Goal: Information Seeking & Learning: Learn about a topic

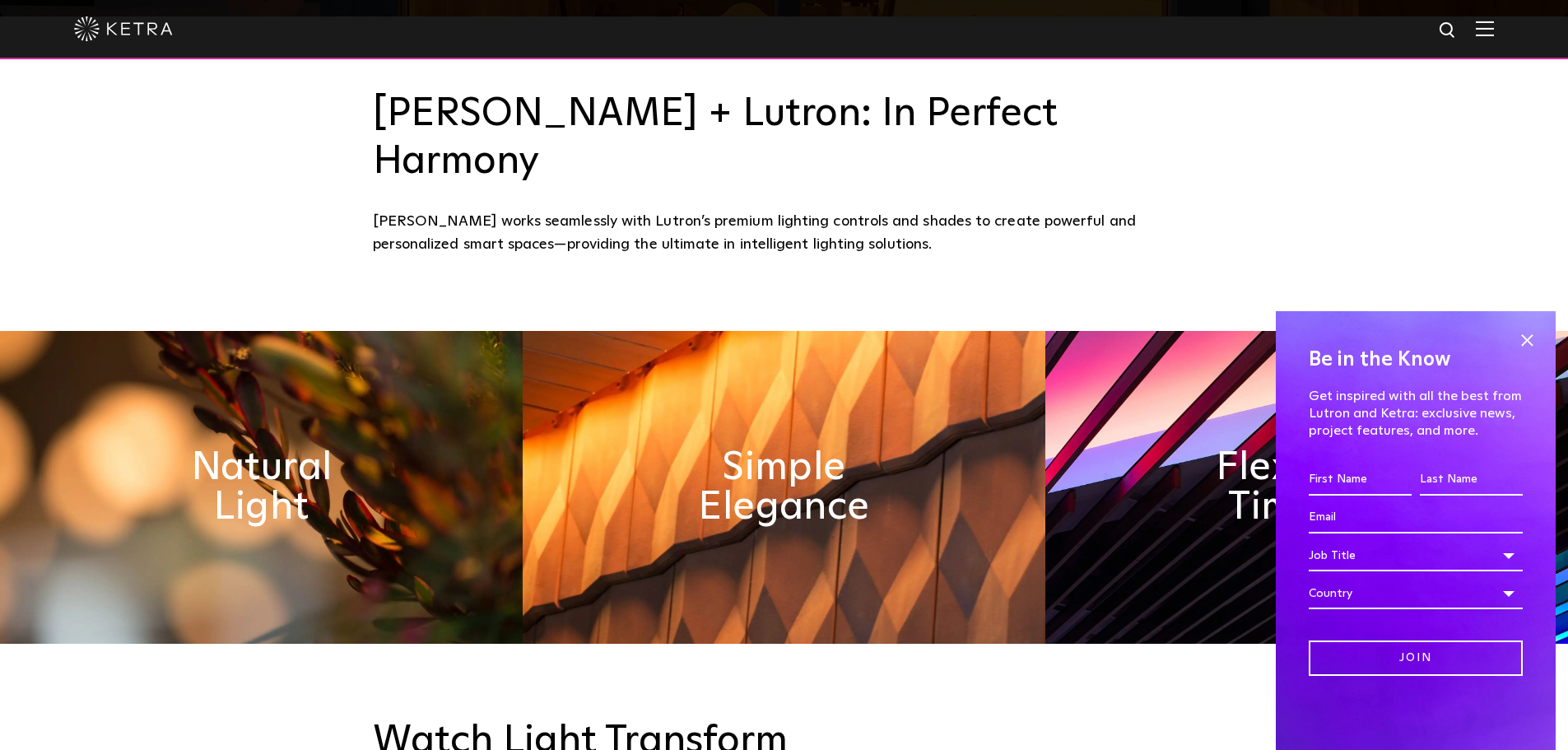
scroll to position [741, 0]
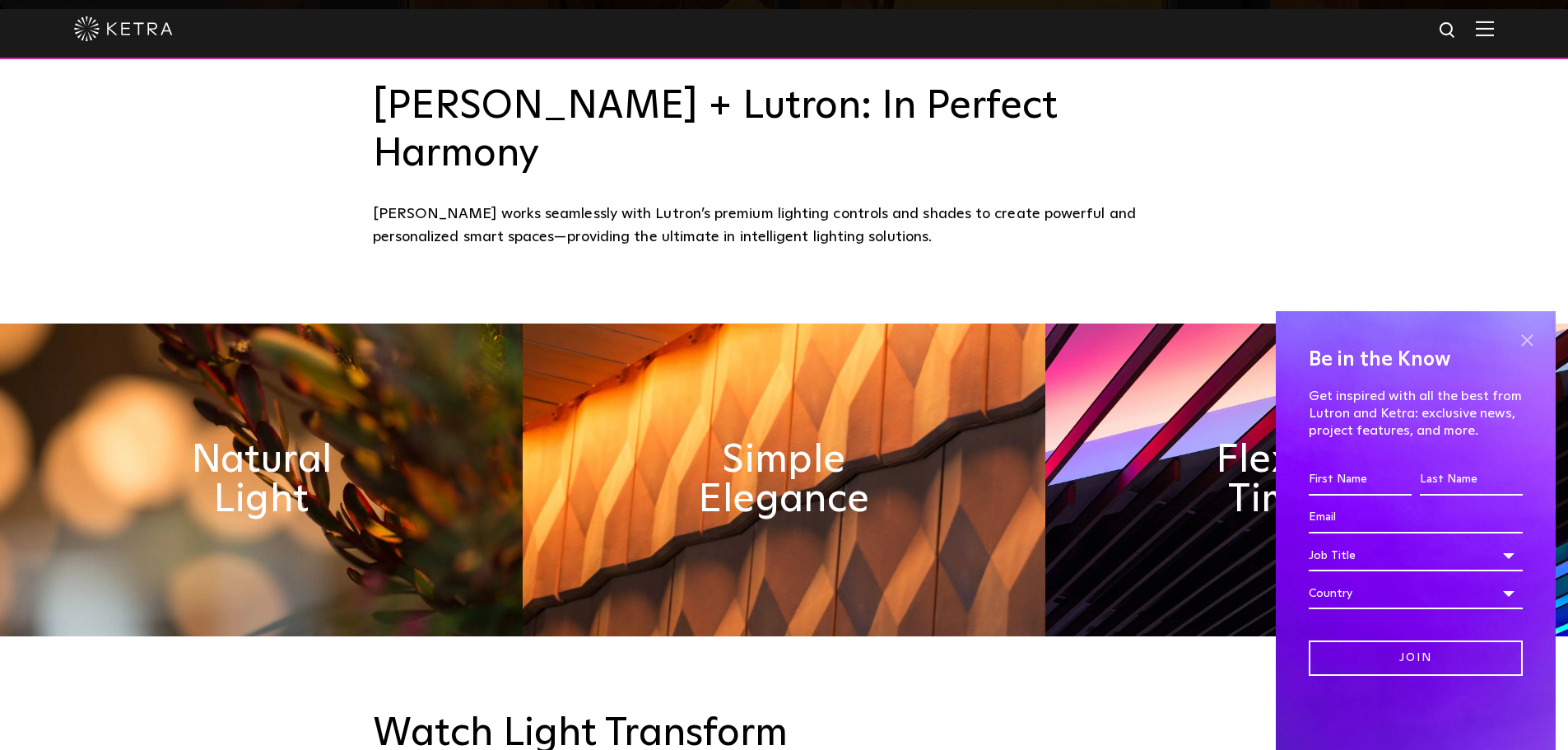
click at [1523, 338] on span at bounding box center [1527, 340] width 25 height 25
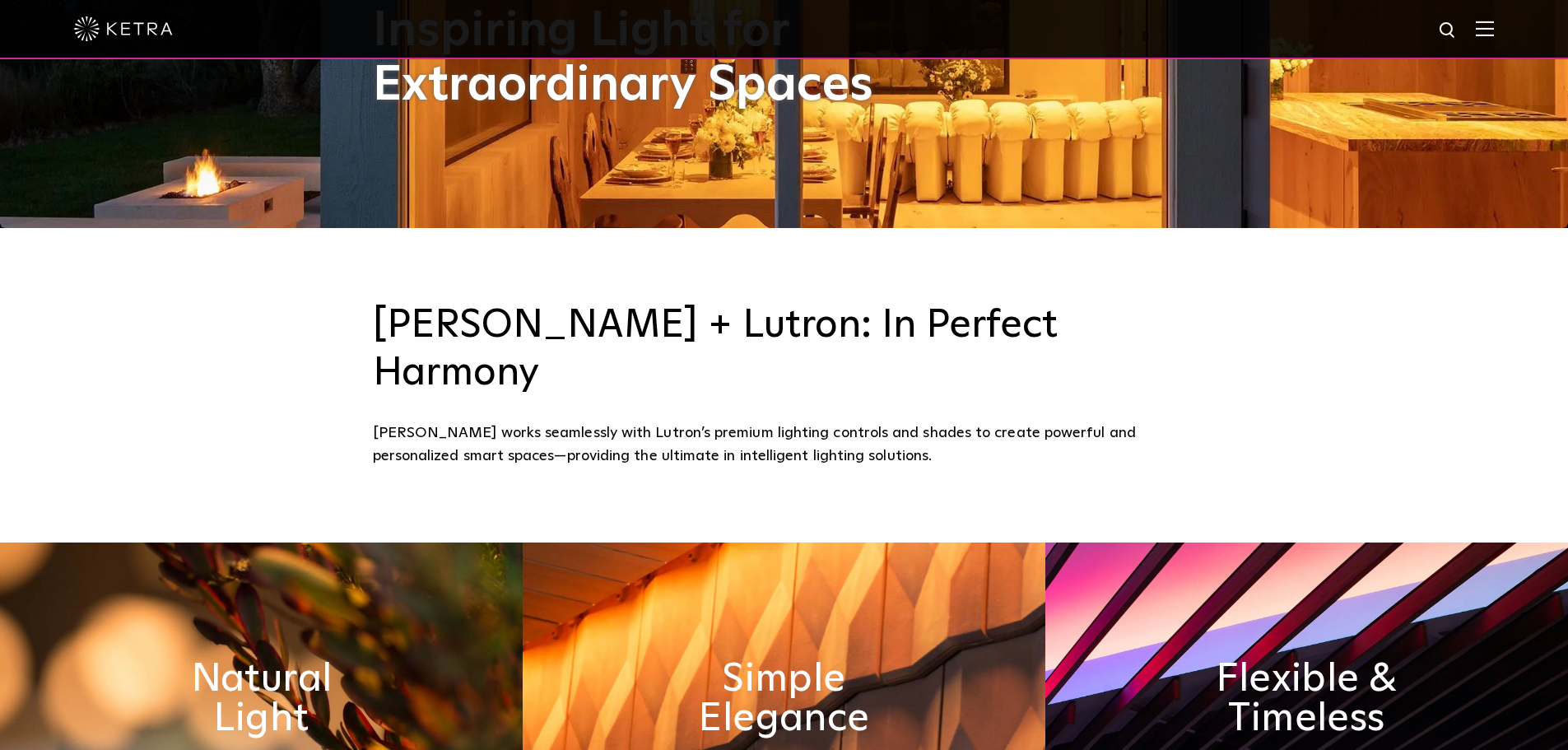
scroll to position [411, 0]
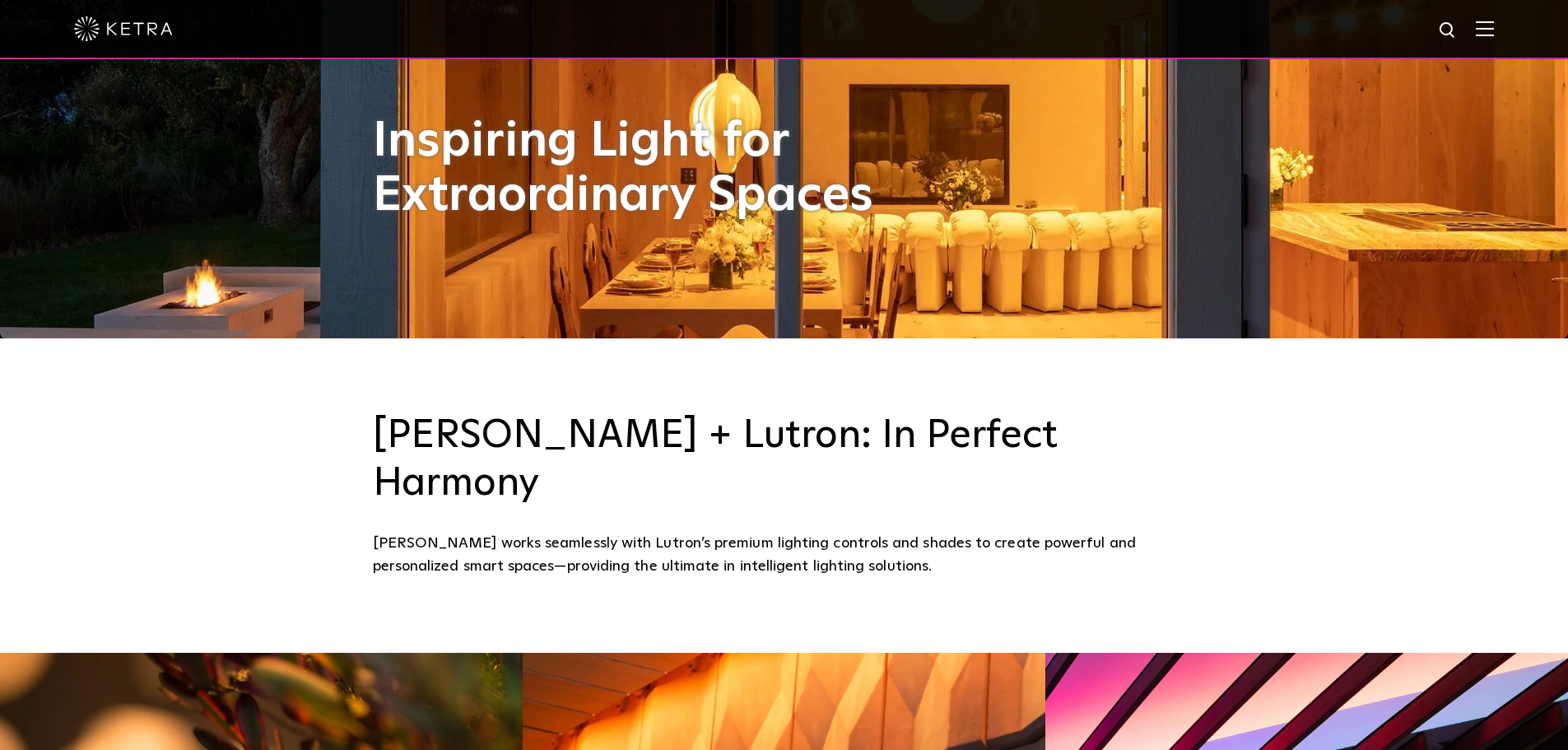
click at [1494, 24] on img at bounding box center [1485, 28] width 18 height 16
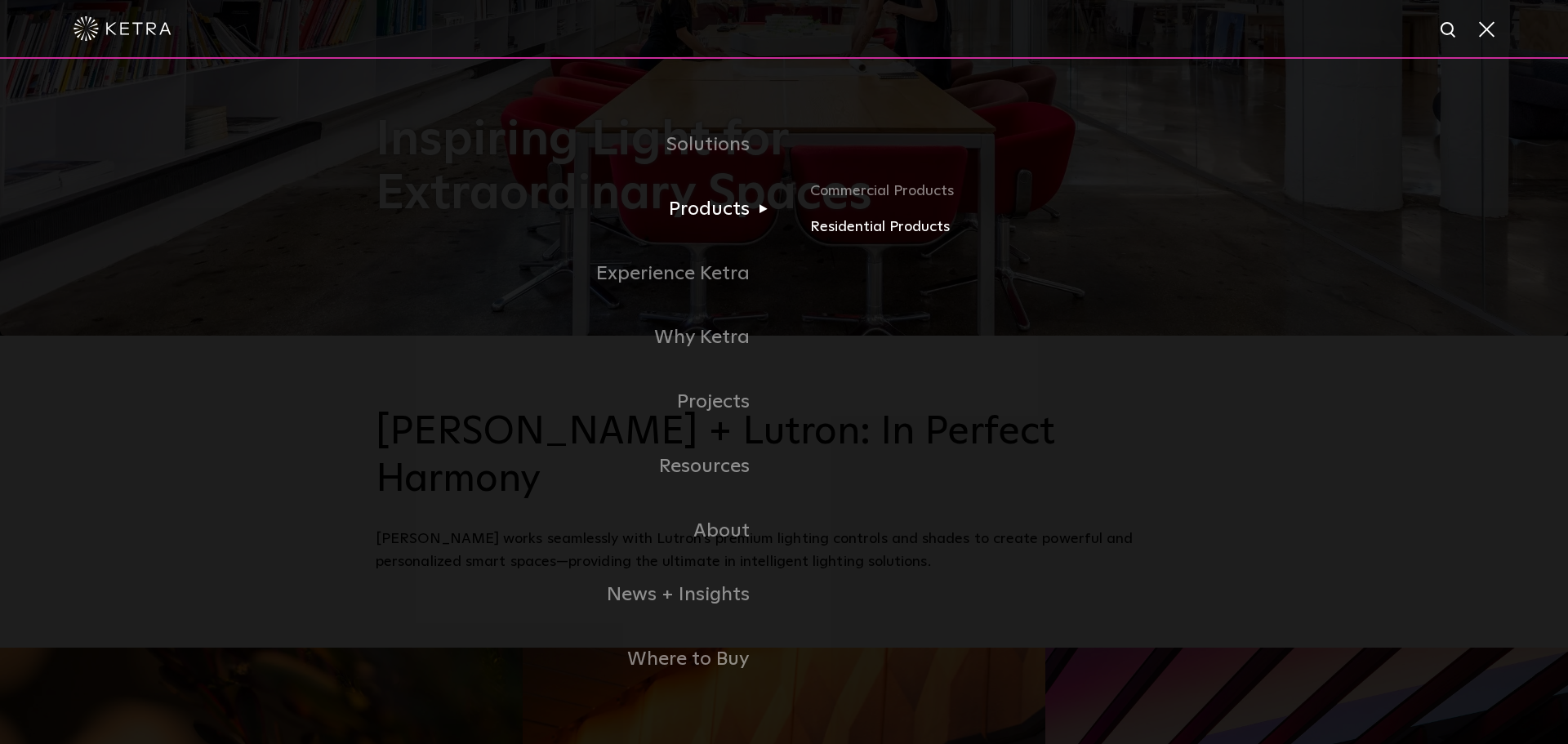
click at [860, 223] on link "Residential Products" at bounding box center [1001, 227] width 382 height 24
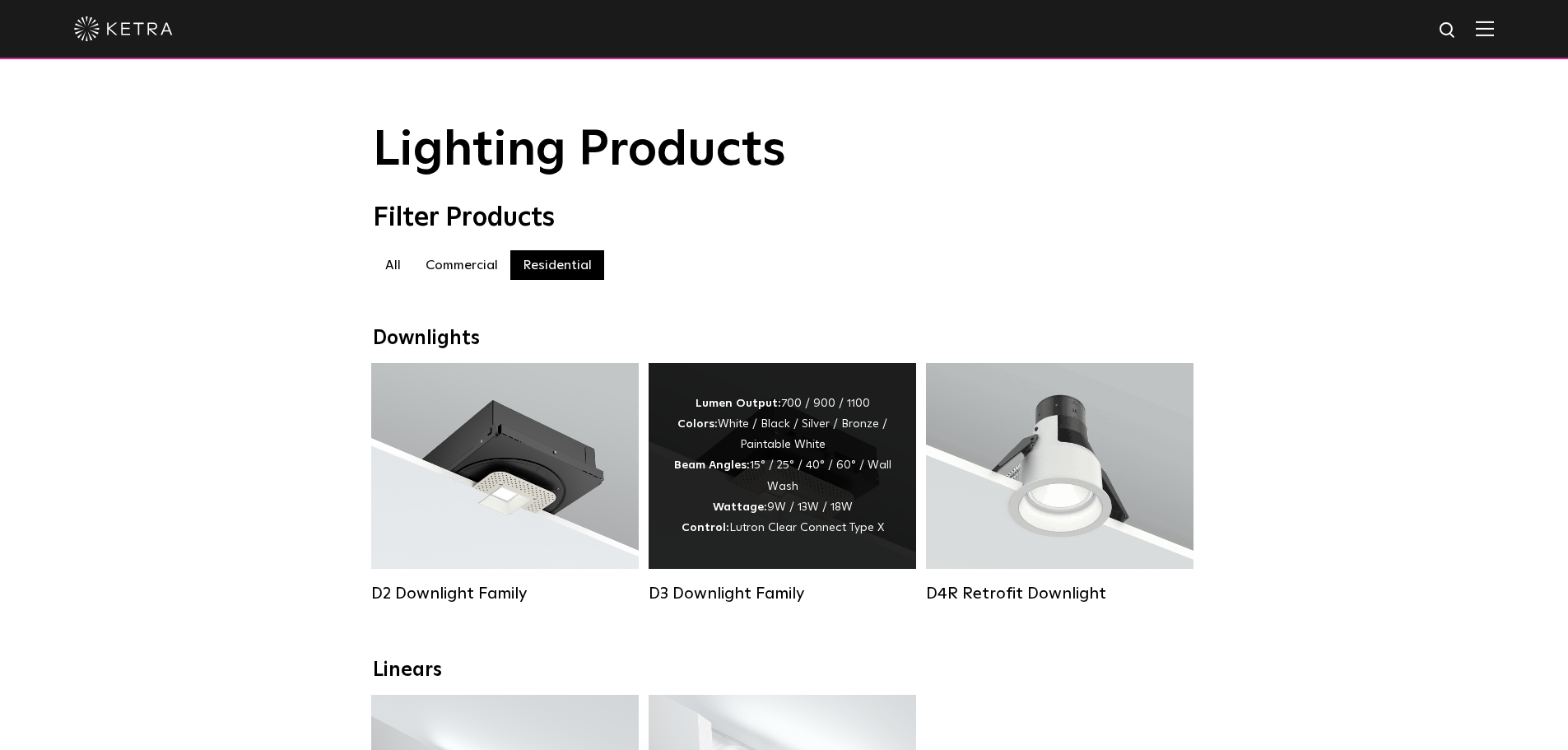
click at [840, 485] on div "Lumen Output: 700 / 900 / 1100 Colors: White / Black / Silver / Bronze / Painta…" at bounding box center [782, 466] width 218 height 145
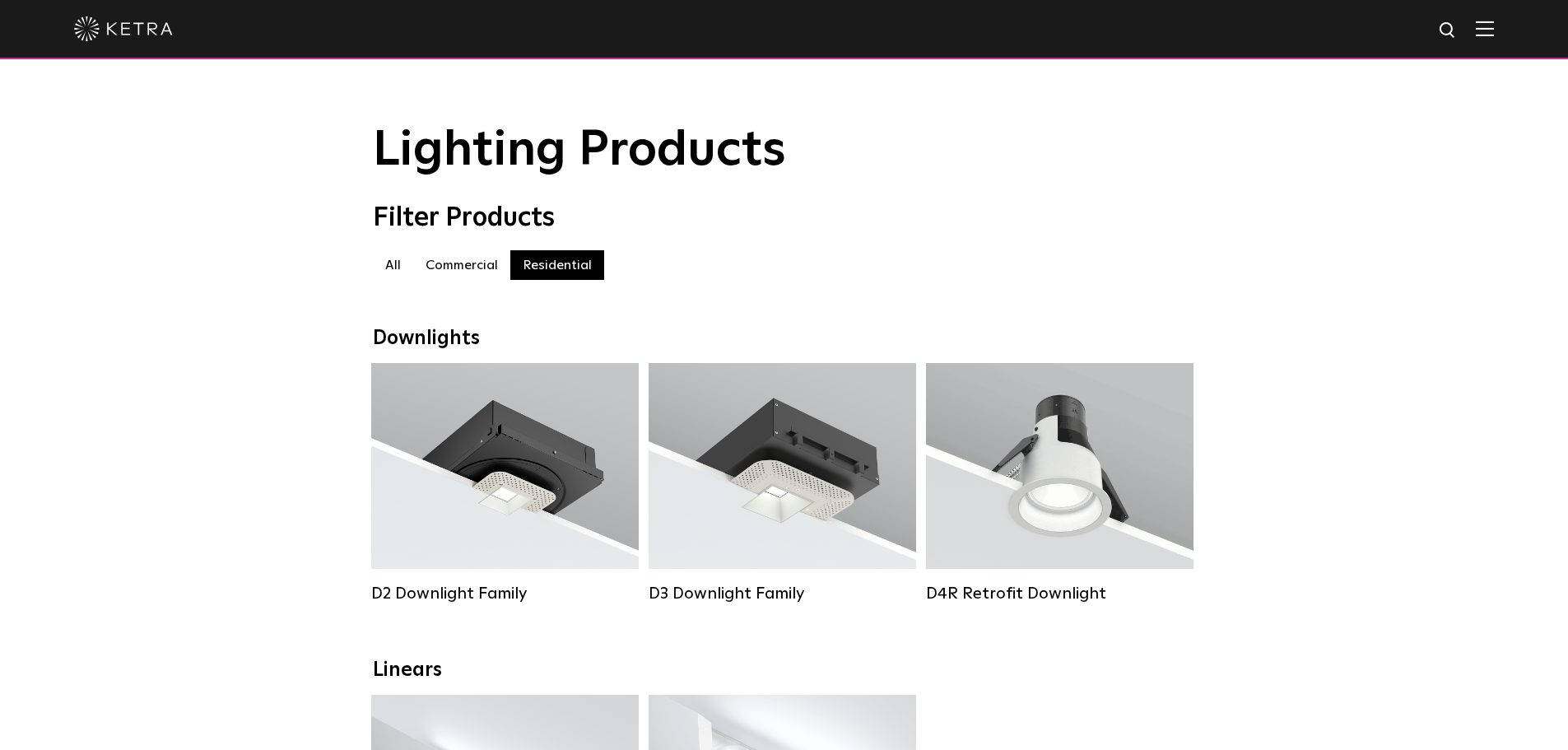
click at [153, 33] on img at bounding box center [124, 29] width 99 height 25
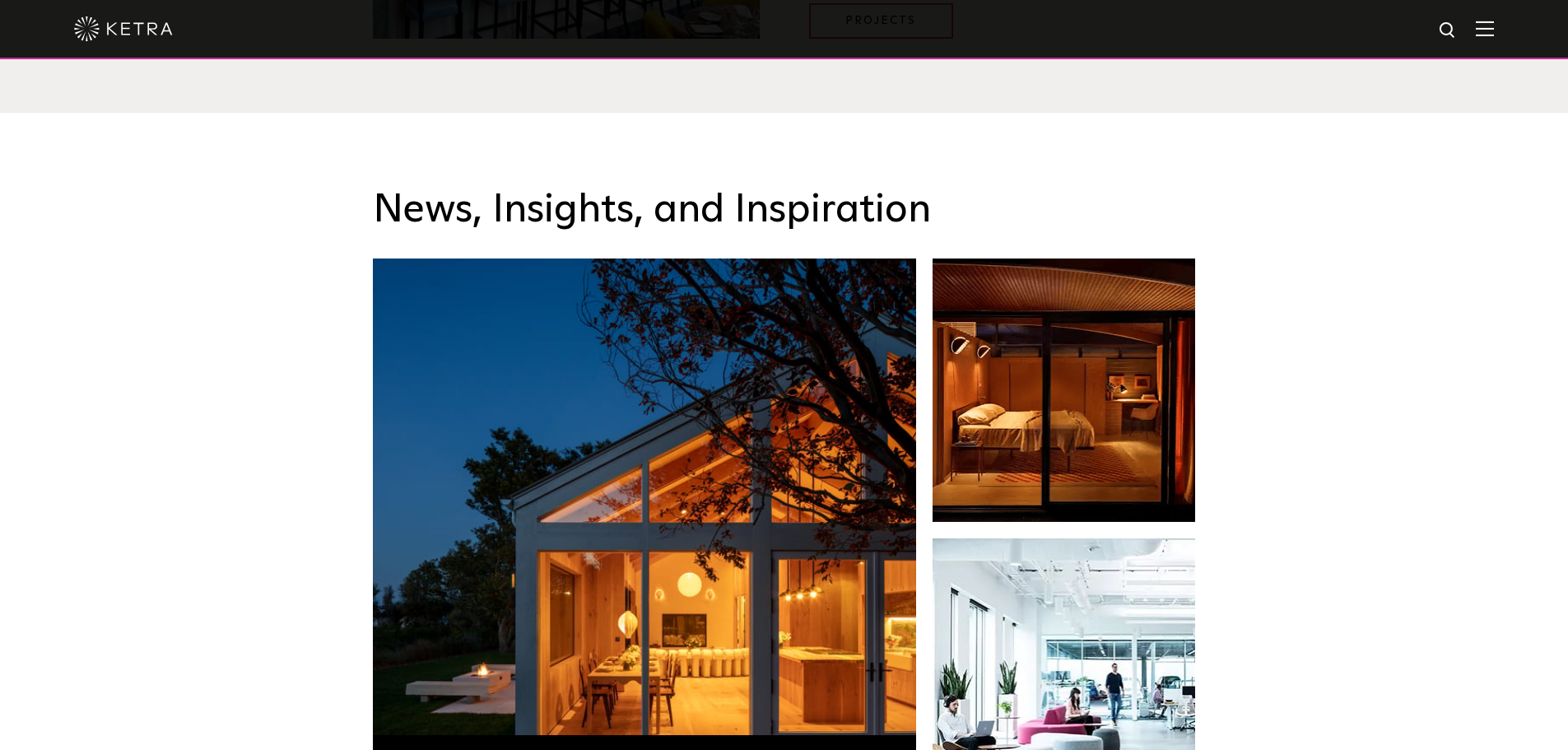
scroll to position [2387, 0]
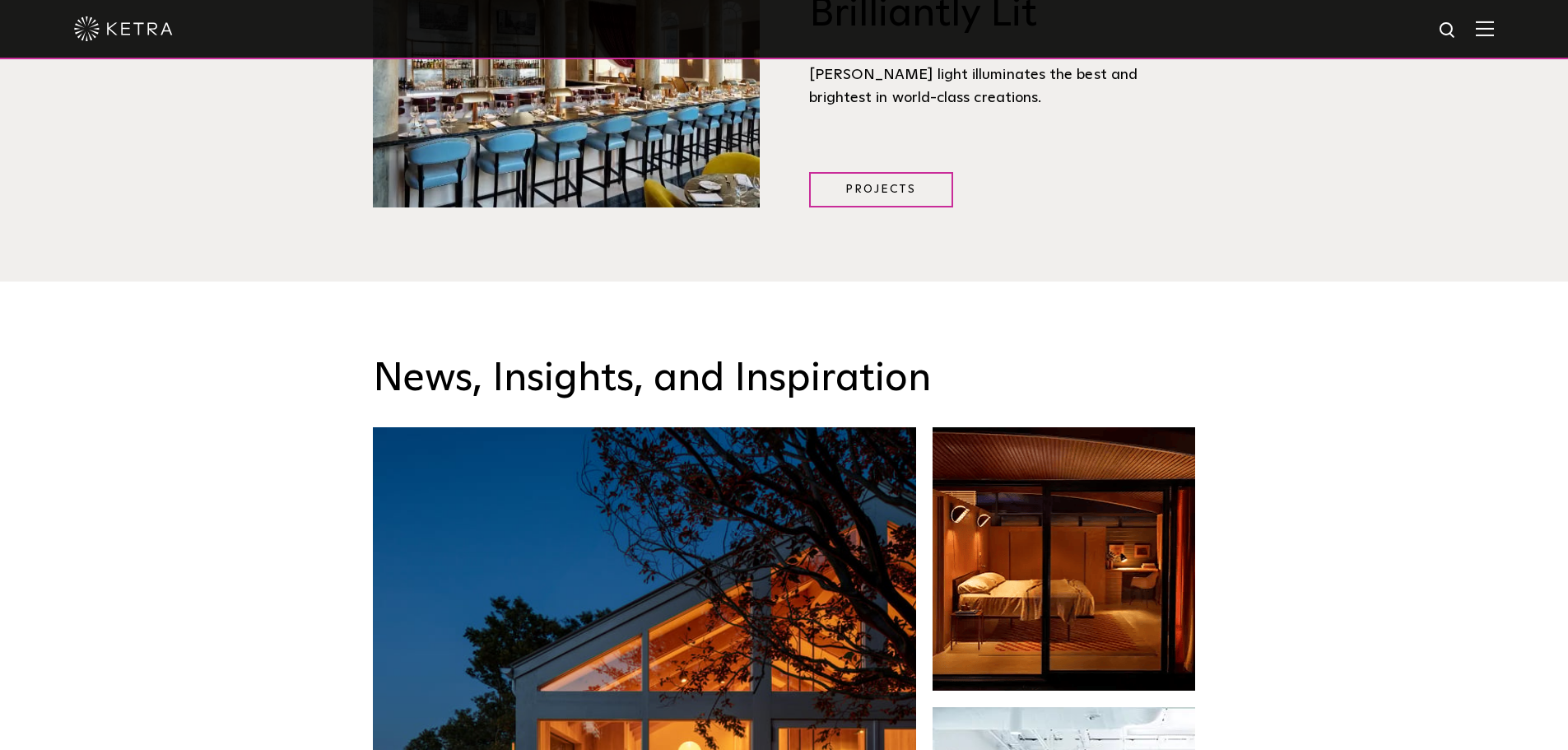
click at [1494, 26] on img at bounding box center [1485, 28] width 18 height 16
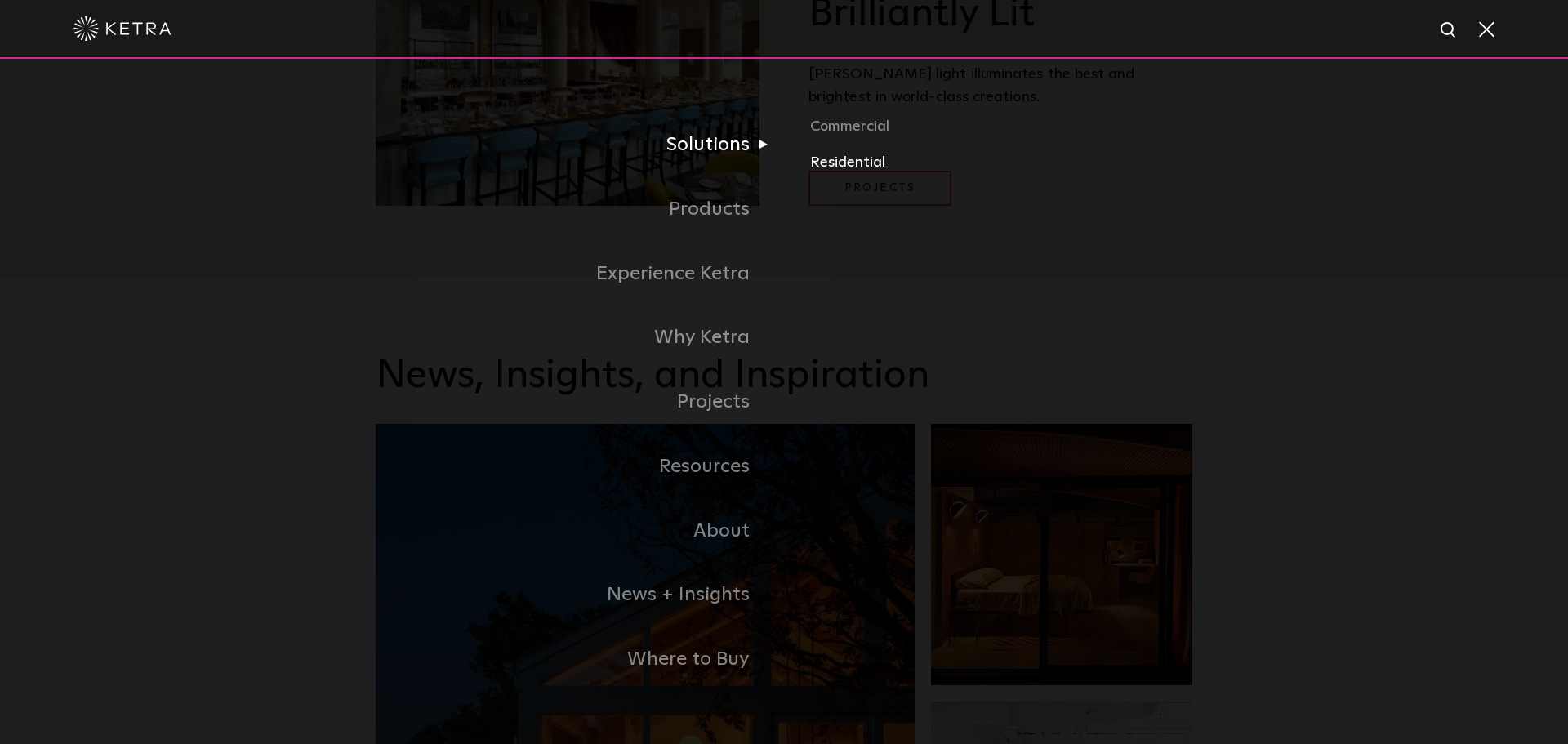
click at [842, 164] on link "Residential" at bounding box center [1001, 163] width 382 height 24
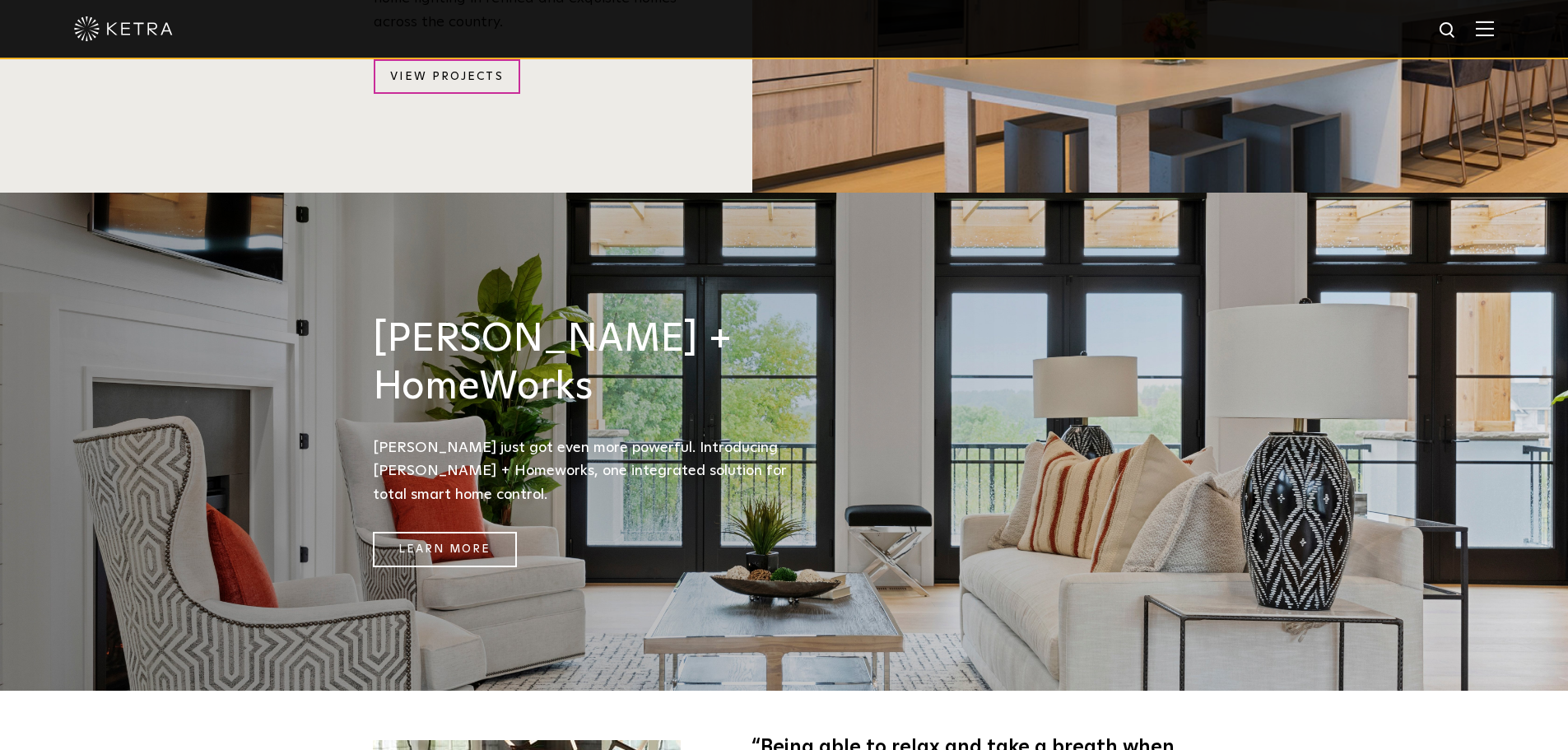
scroll to position [1646, 0]
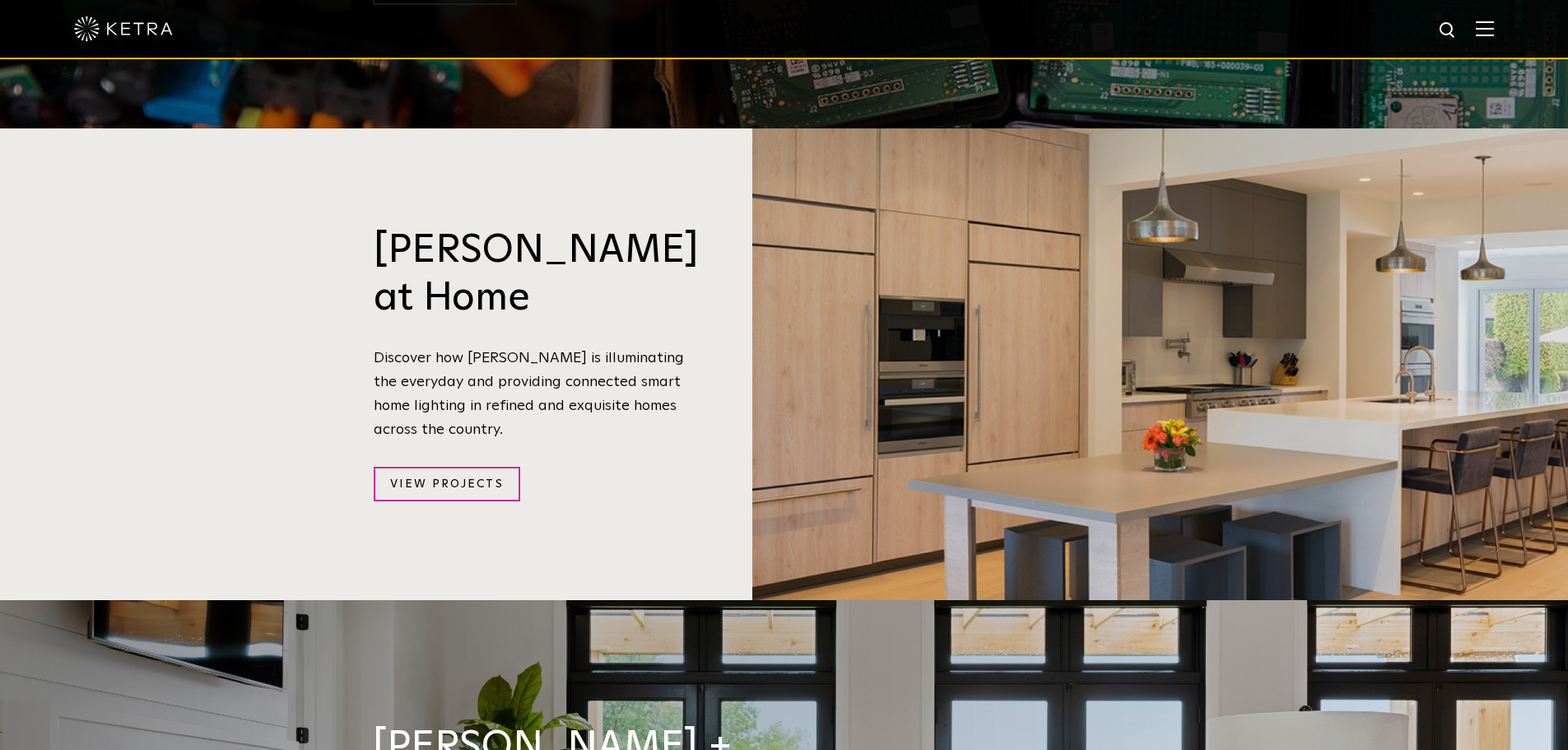
click at [1491, 33] on img at bounding box center [1485, 28] width 18 height 16
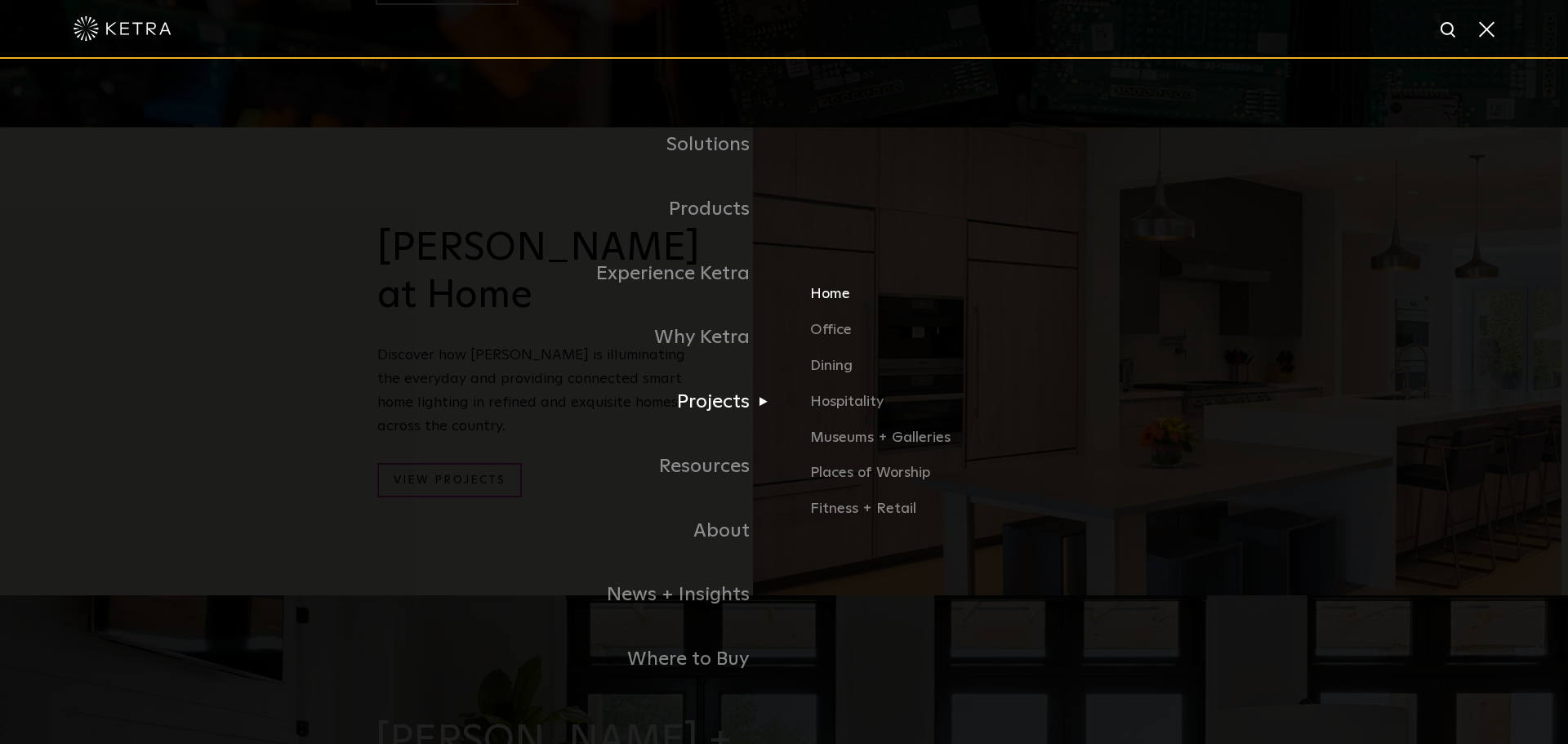
click at [846, 298] on link "Home" at bounding box center [1001, 302] width 382 height 36
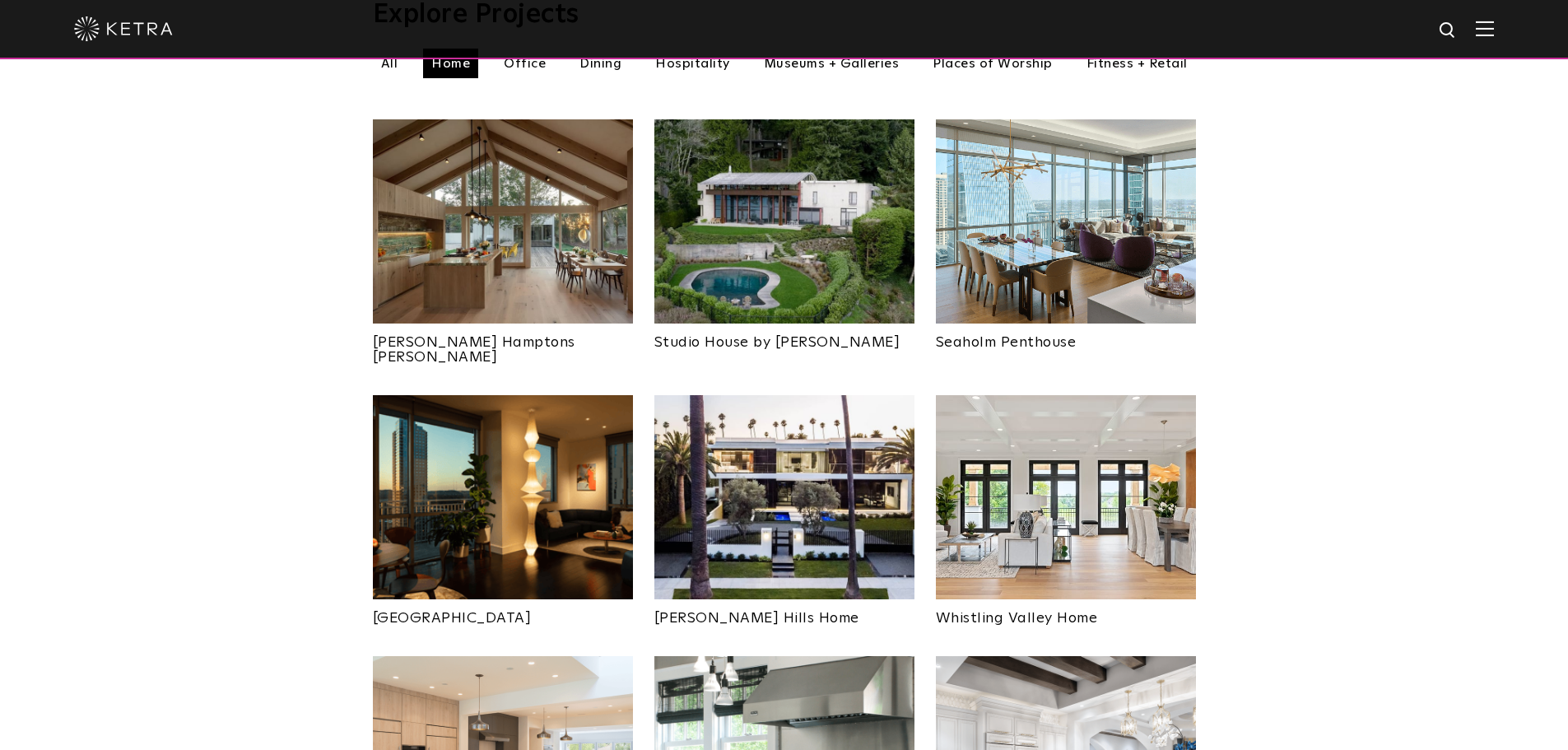
scroll to position [659, 0]
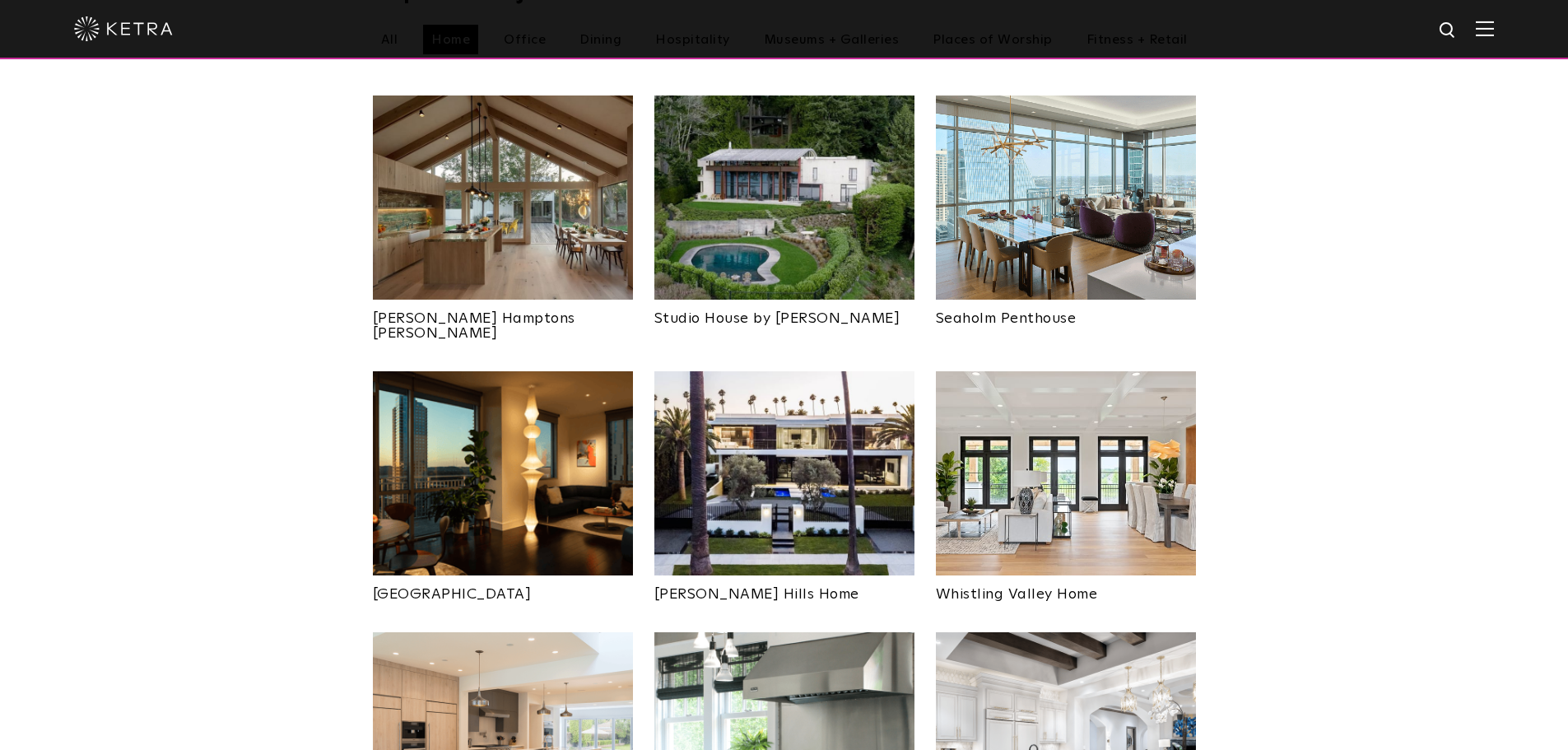
click at [551, 450] on img at bounding box center [503, 473] width 261 height 204
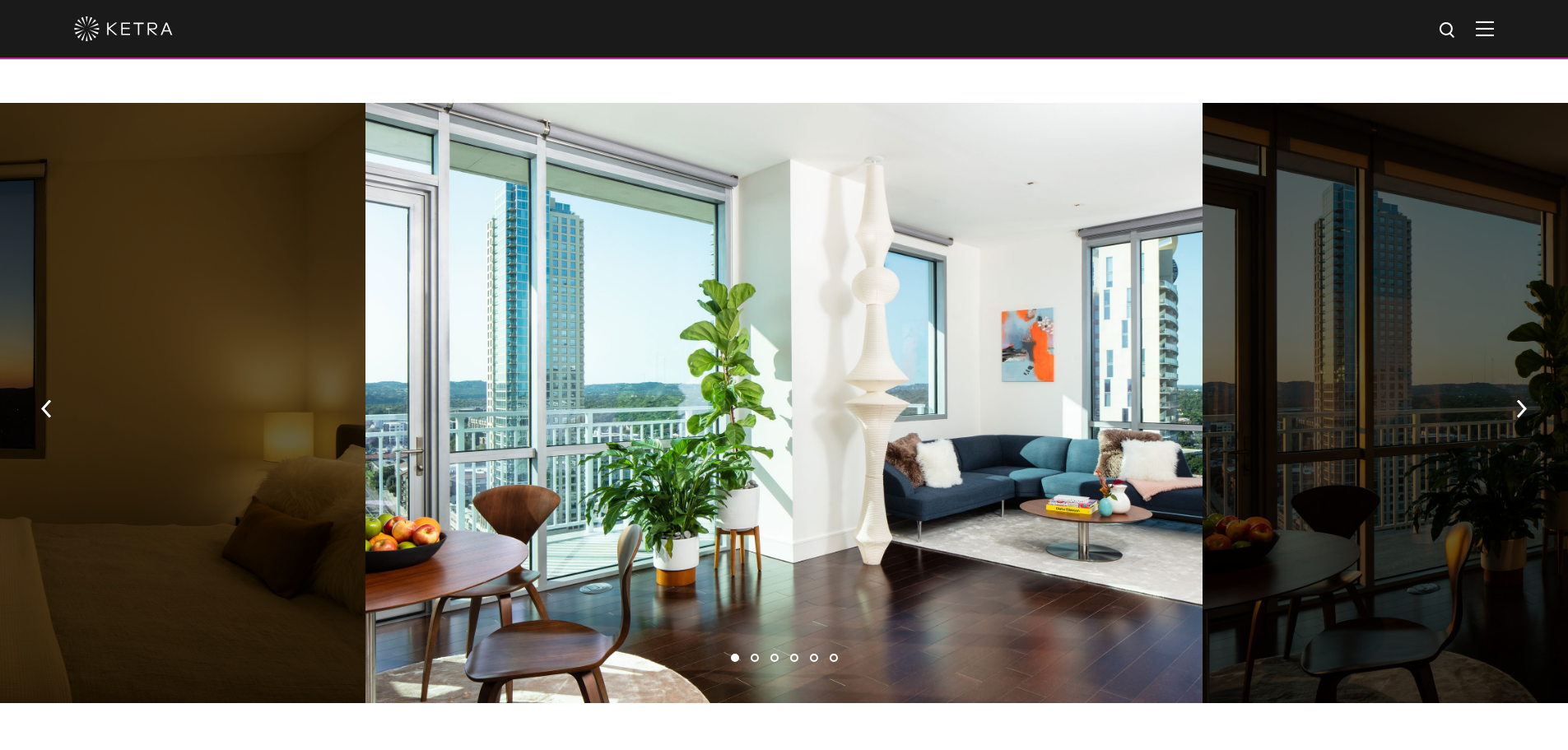
scroll to position [987, 0]
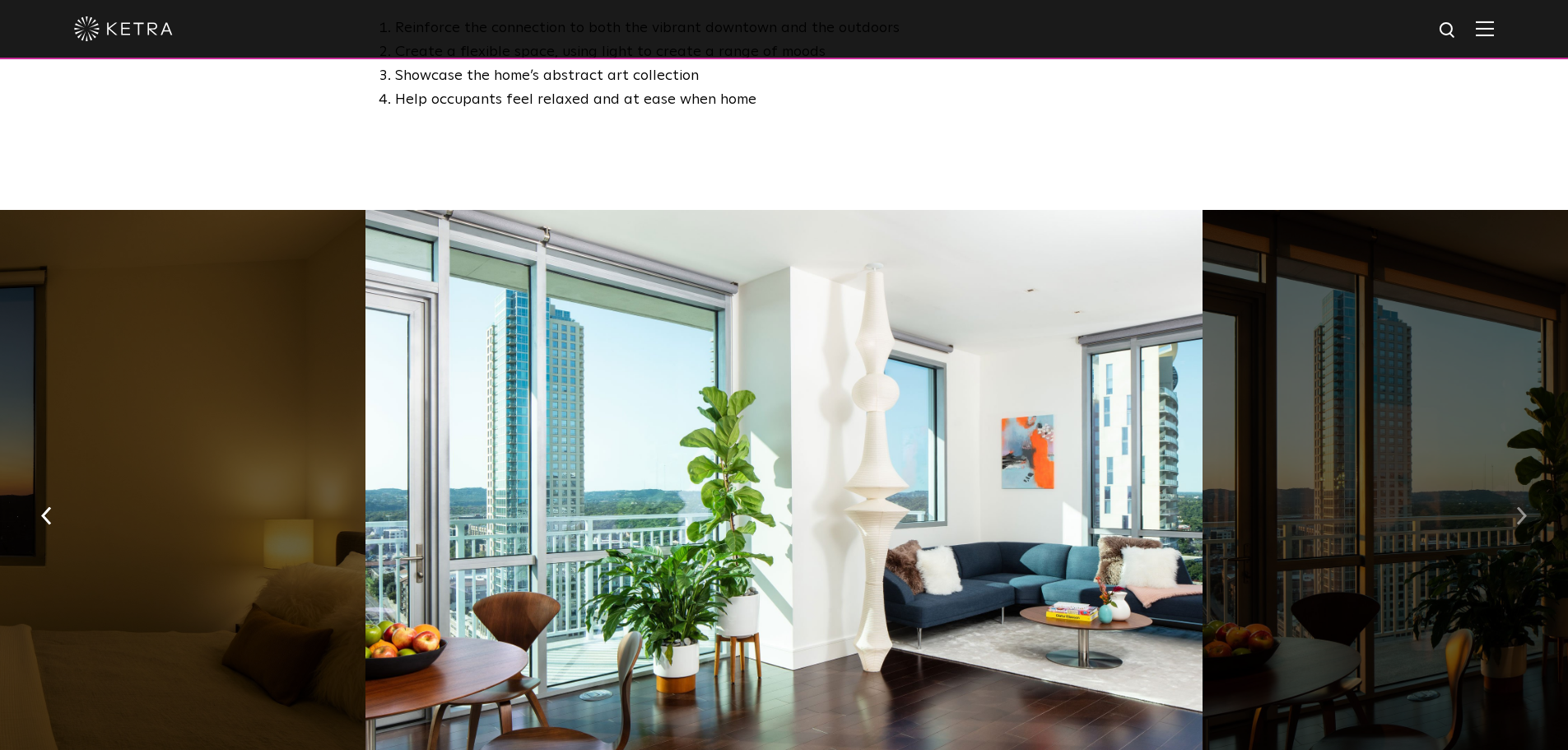
click at [1535, 485] on button "button" at bounding box center [1521, 513] width 35 height 57
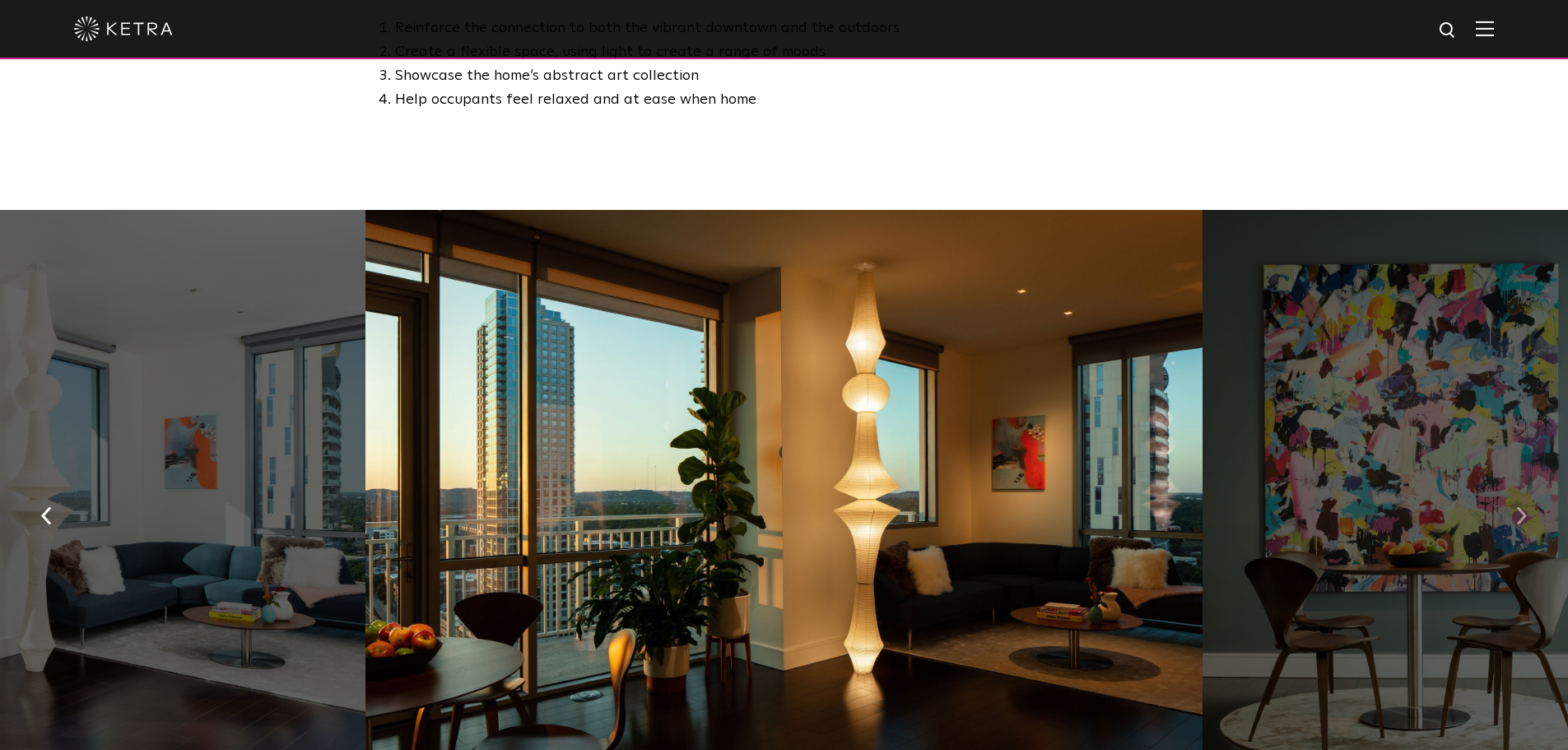
click at [1533, 485] on button "button" at bounding box center [1521, 513] width 35 height 57
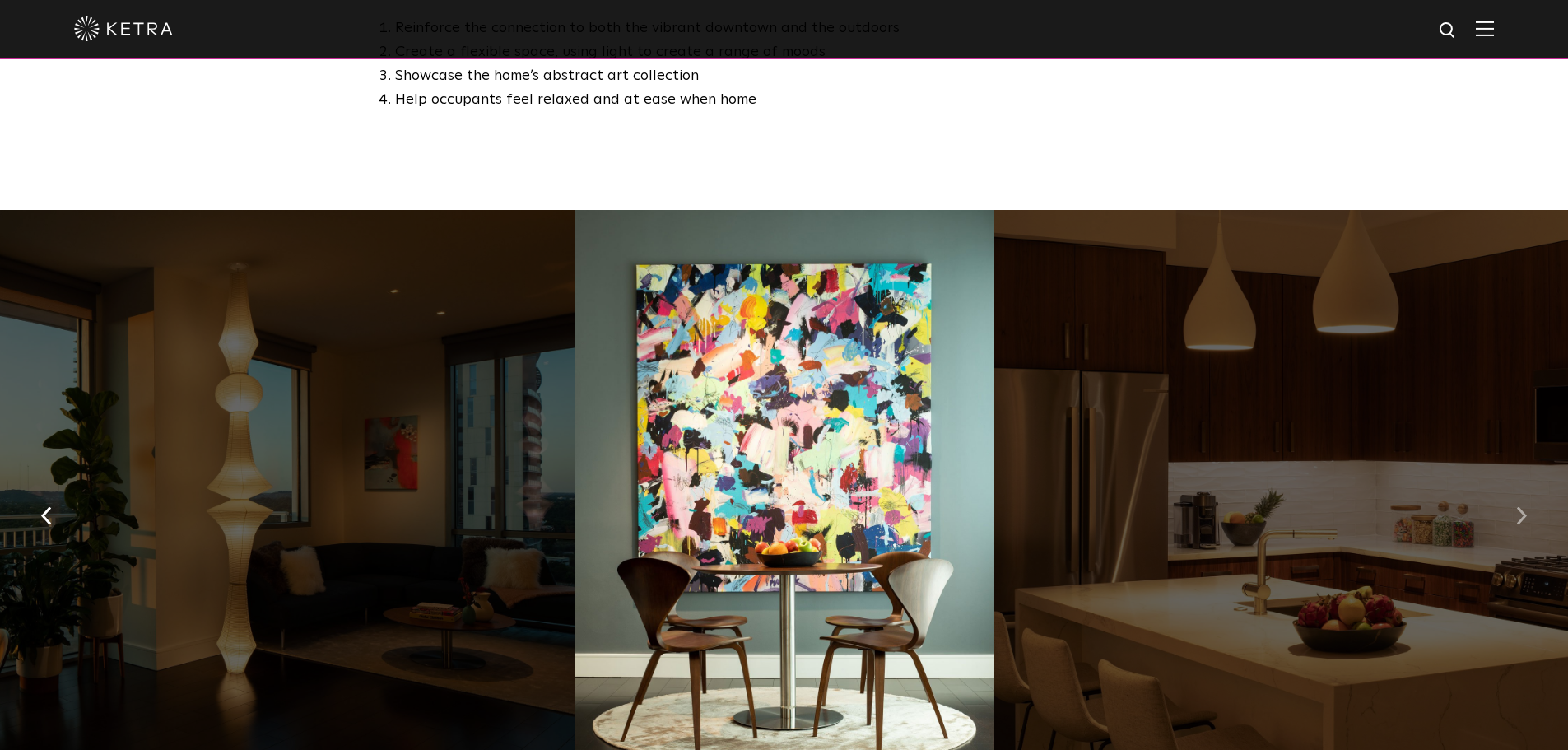
click at [1533, 485] on button "button" at bounding box center [1521, 513] width 35 height 57
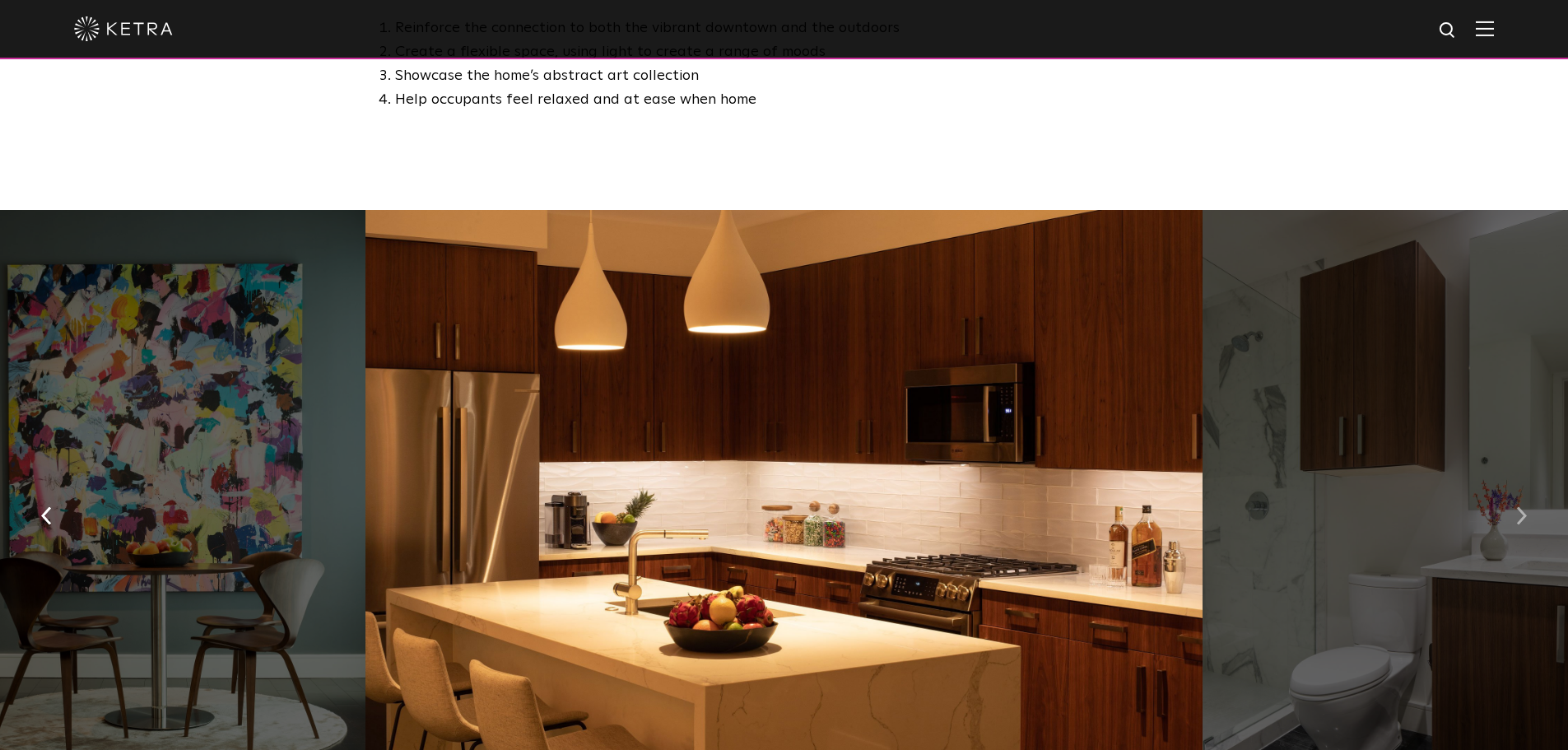
click at [1533, 485] on button "button" at bounding box center [1521, 513] width 35 height 57
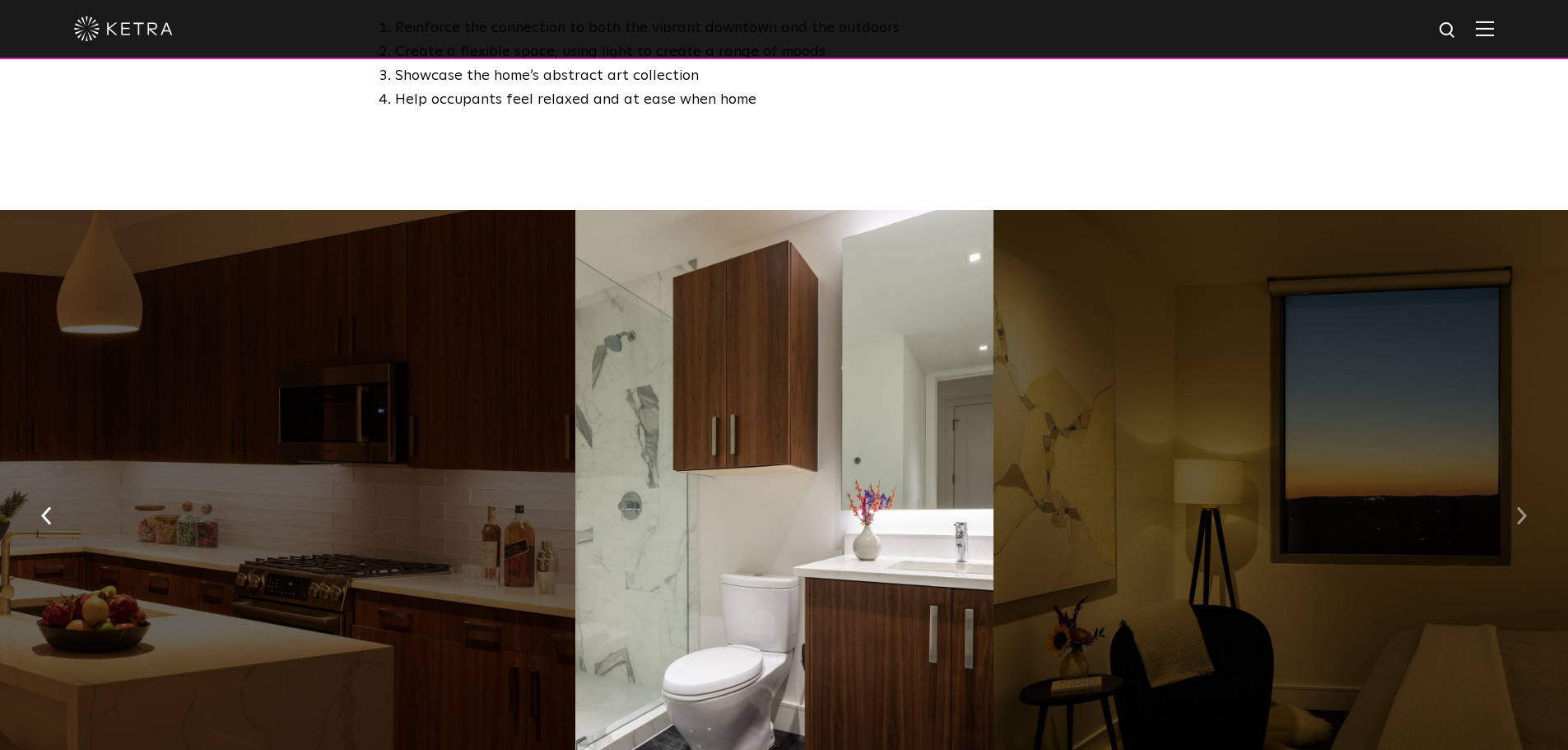
click at [1533, 485] on button "button" at bounding box center [1521, 513] width 35 height 57
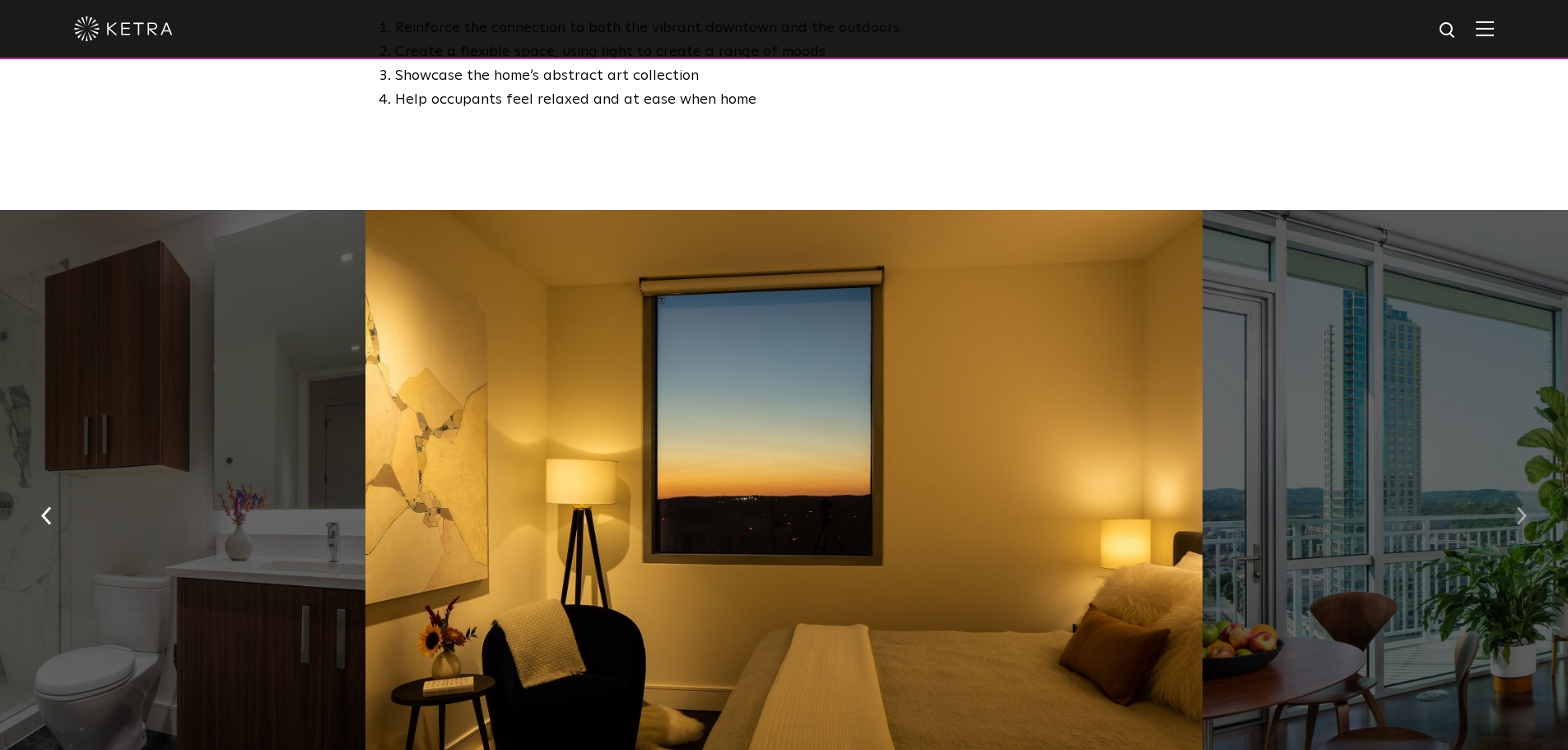
click at [1533, 485] on button "button" at bounding box center [1521, 513] width 35 height 57
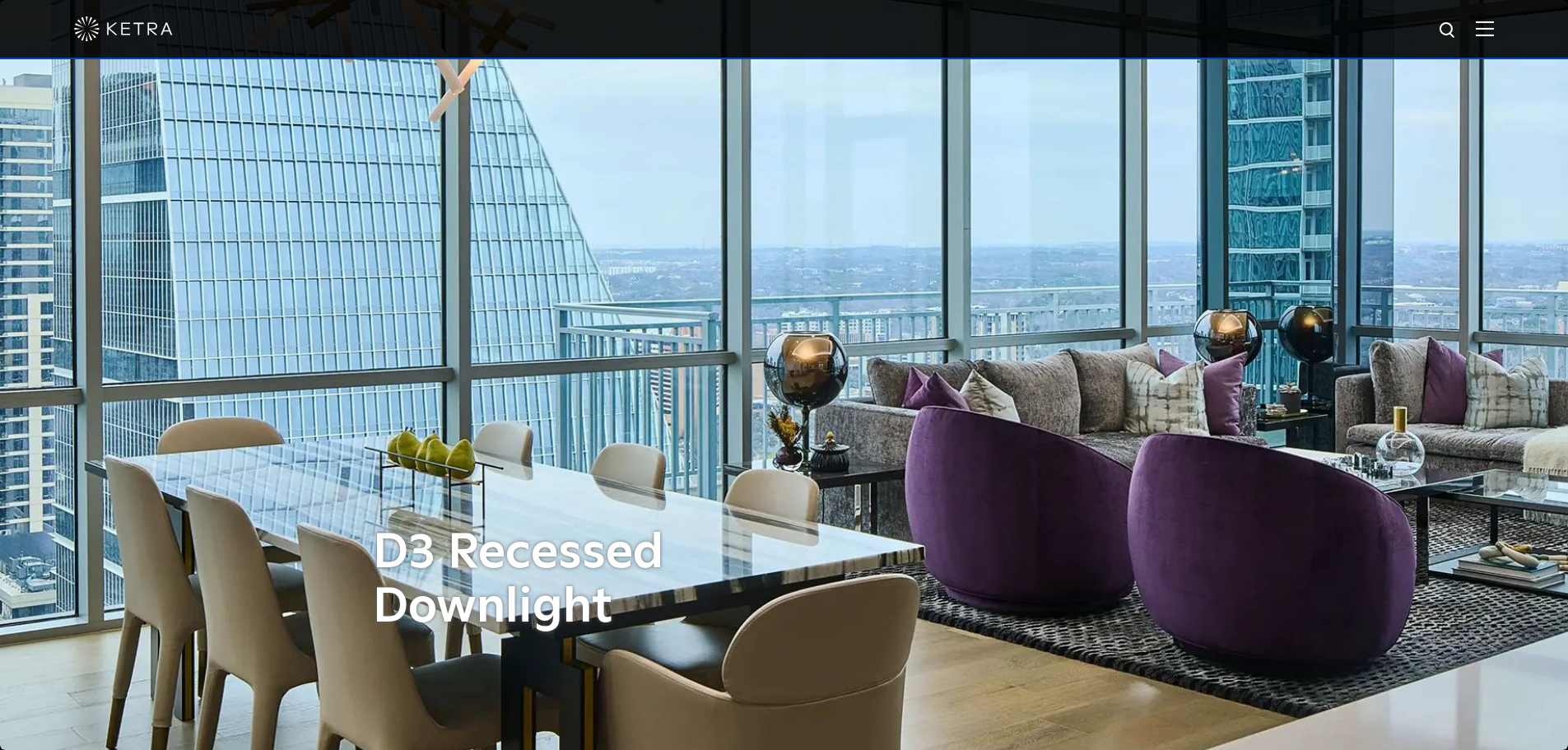
click at [1488, 40] on div at bounding box center [784, 29] width 1420 height 58
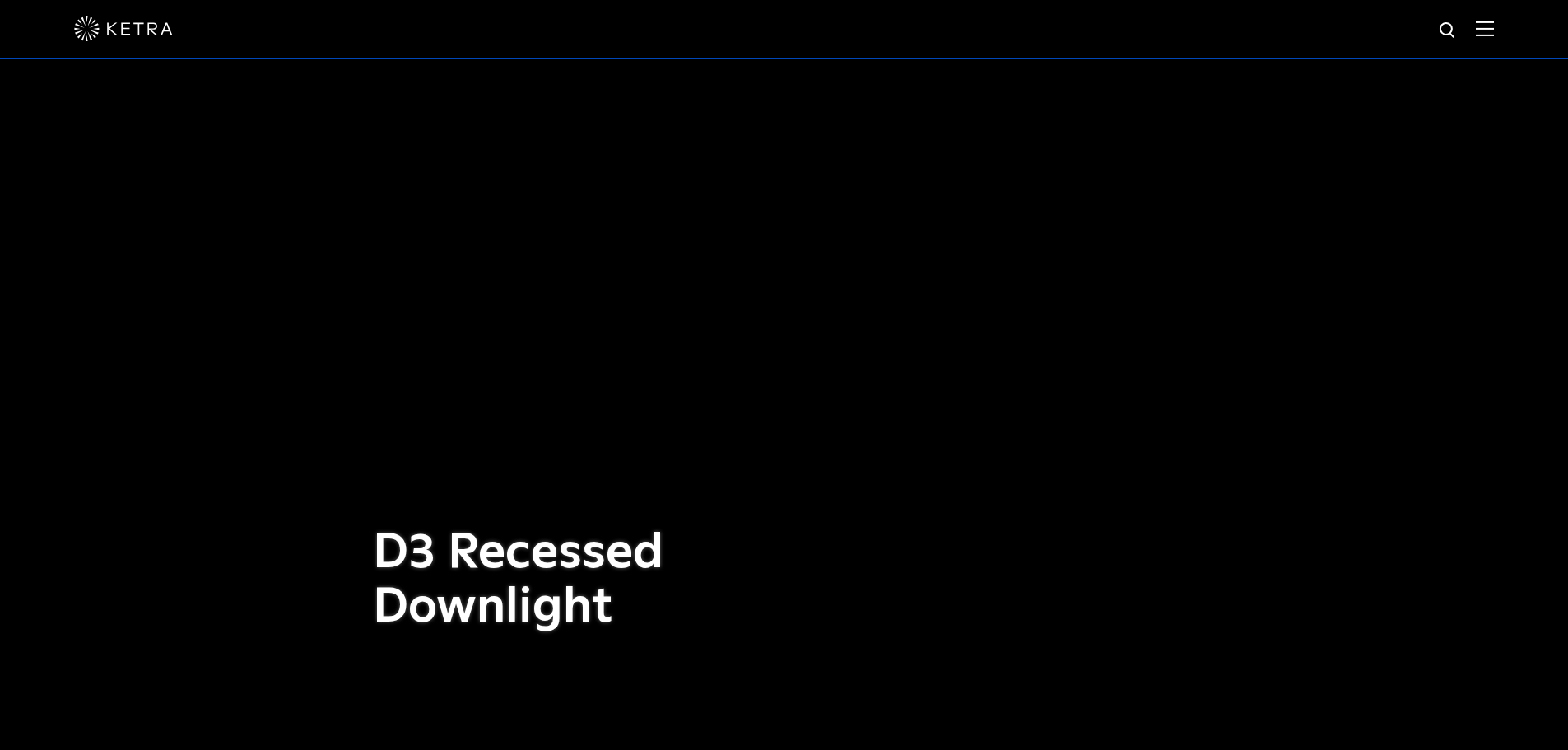
click at [1494, 33] on img at bounding box center [1485, 28] width 18 height 16
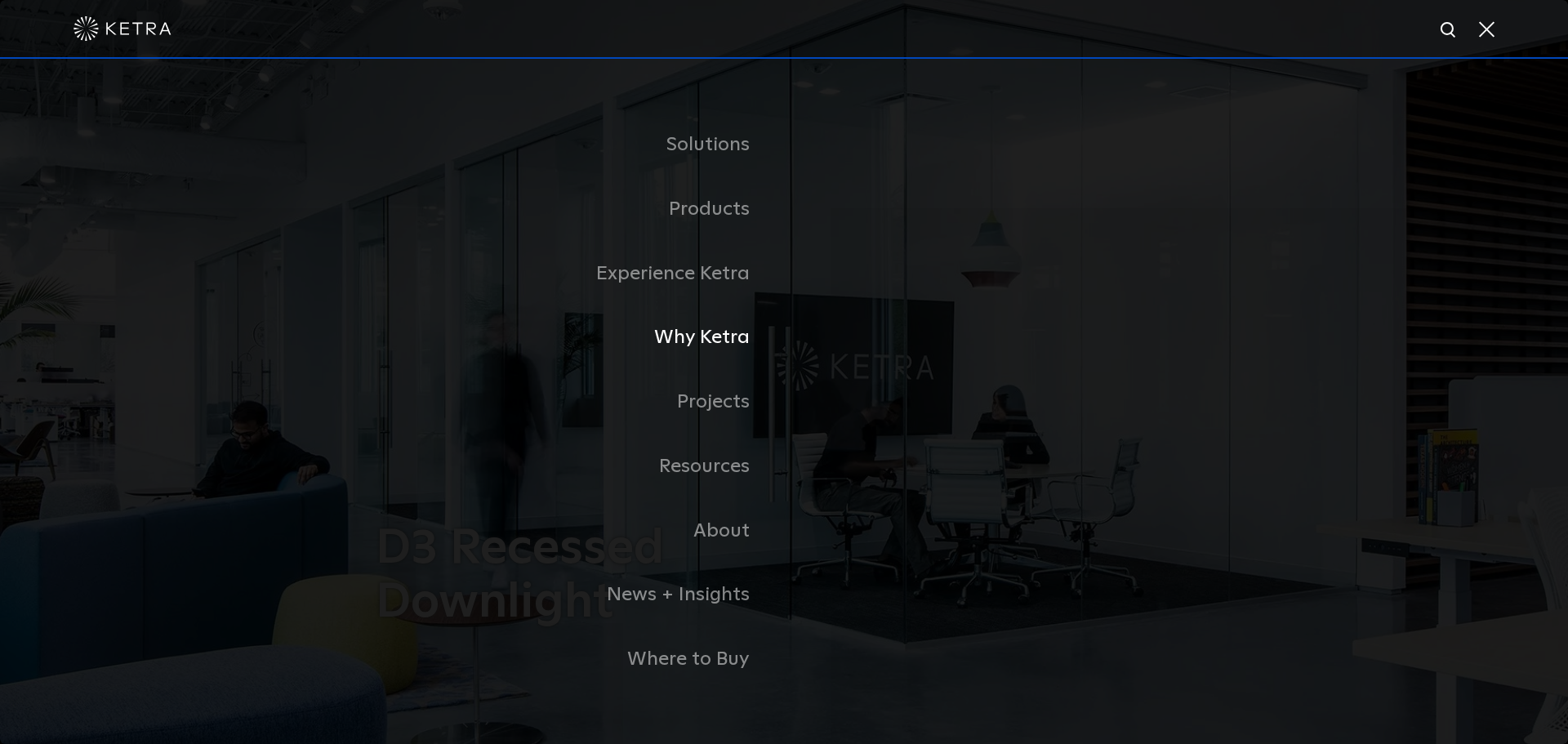
click at [717, 343] on link "Why Ketra" at bounding box center [579, 337] width 408 height 65
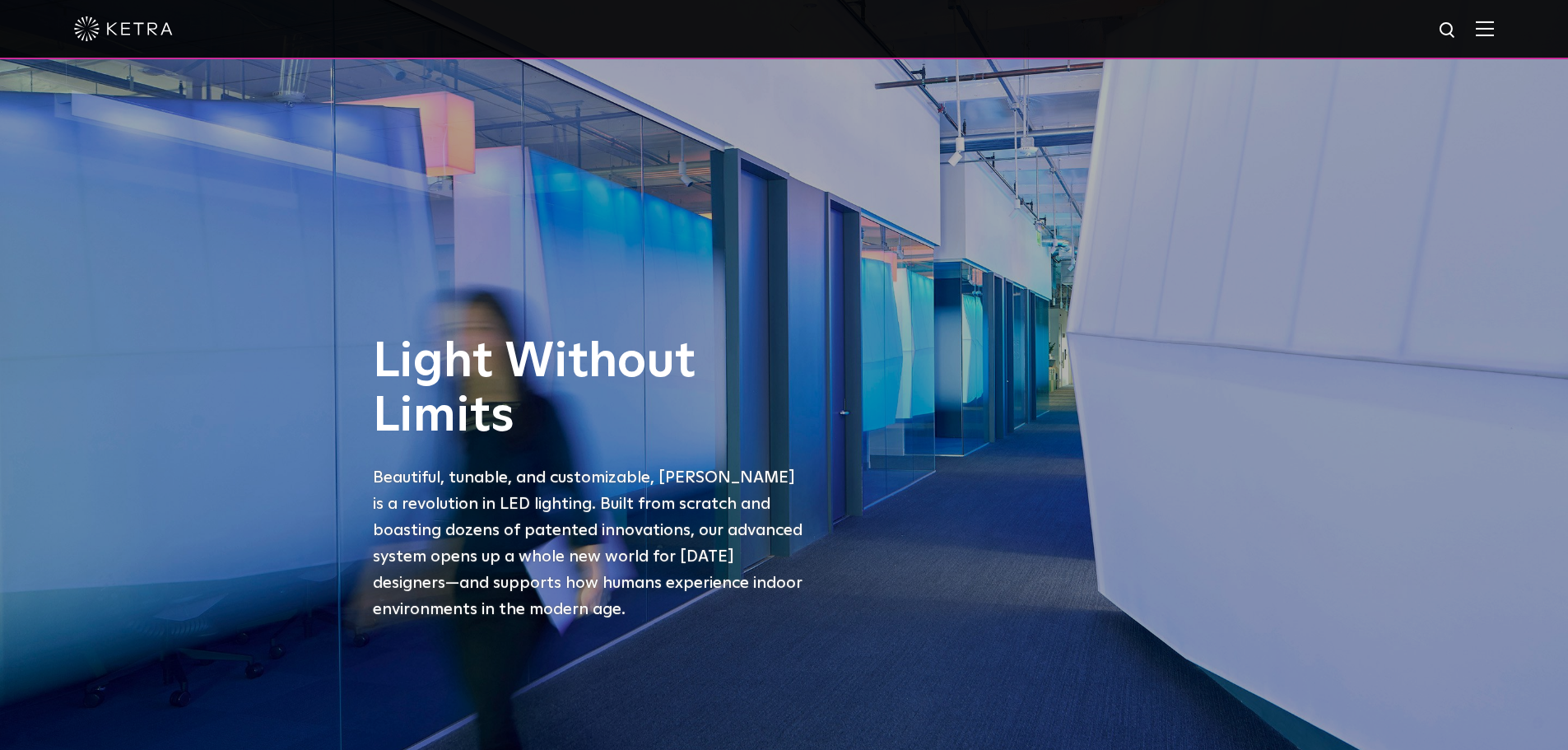
click at [1514, 30] on div at bounding box center [784, 30] width 1568 height 59
click at [1494, 30] on img at bounding box center [1485, 28] width 18 height 16
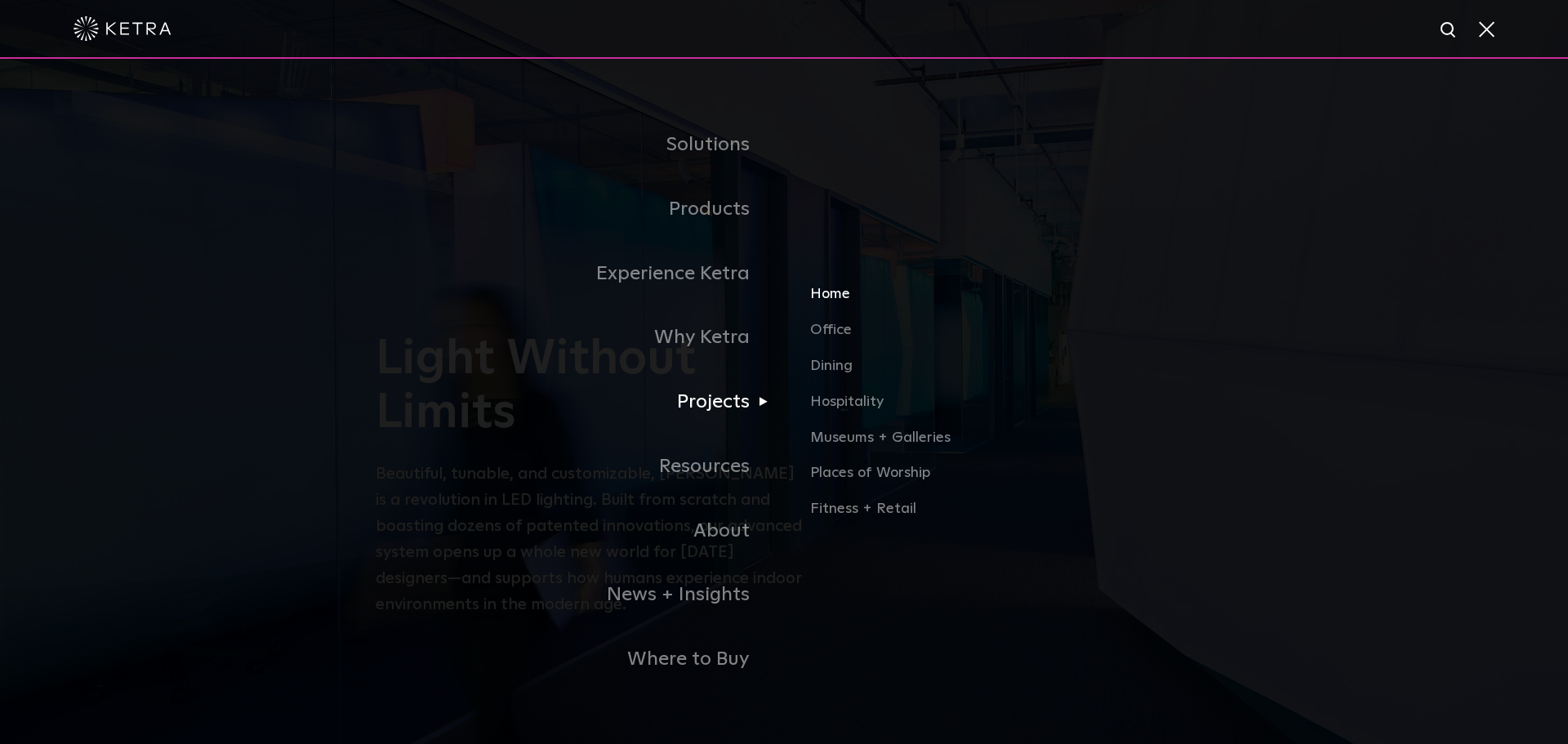
click at [839, 299] on link "Home" at bounding box center [1001, 302] width 382 height 36
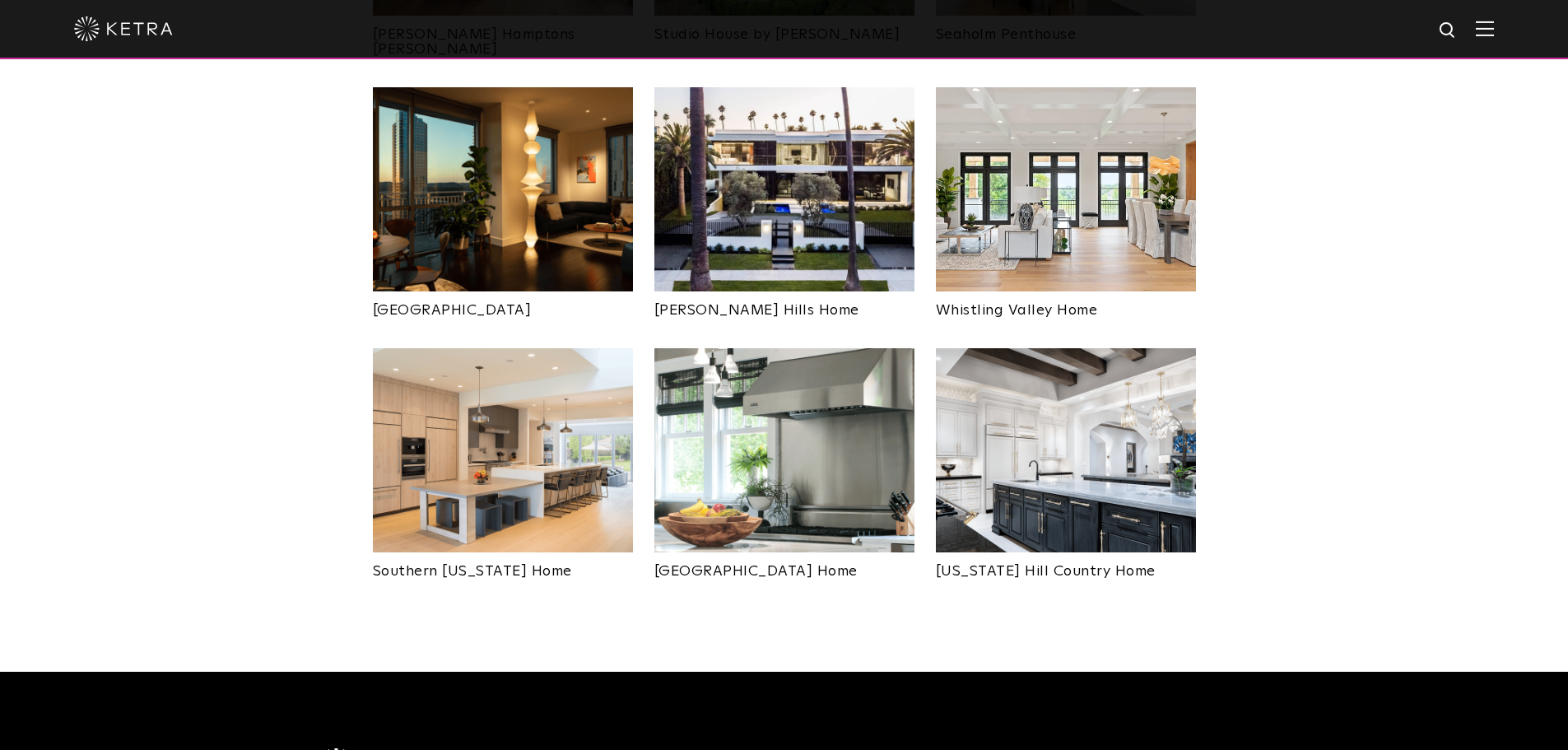
scroll to position [987, 0]
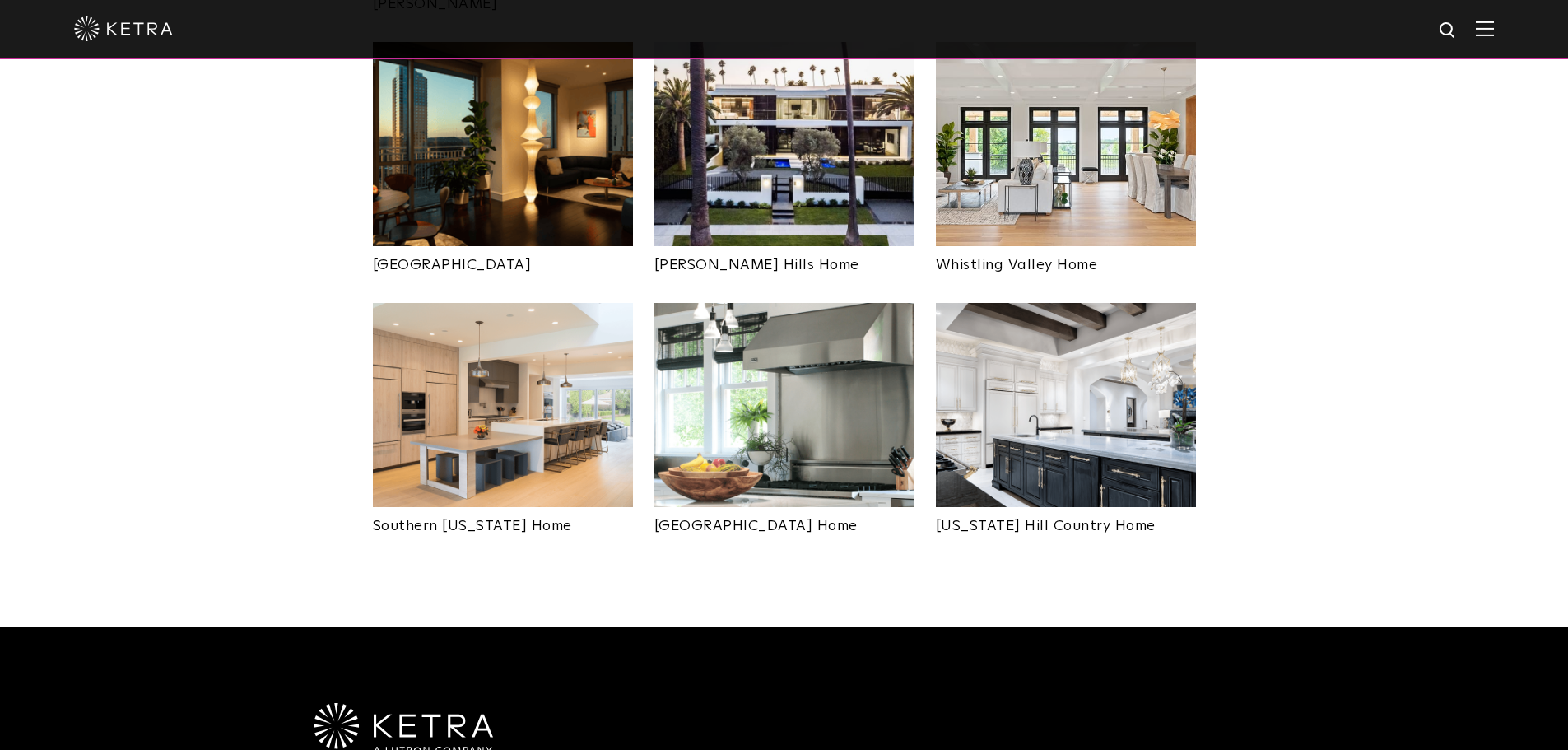
click at [497, 376] on img at bounding box center [503, 405] width 261 height 204
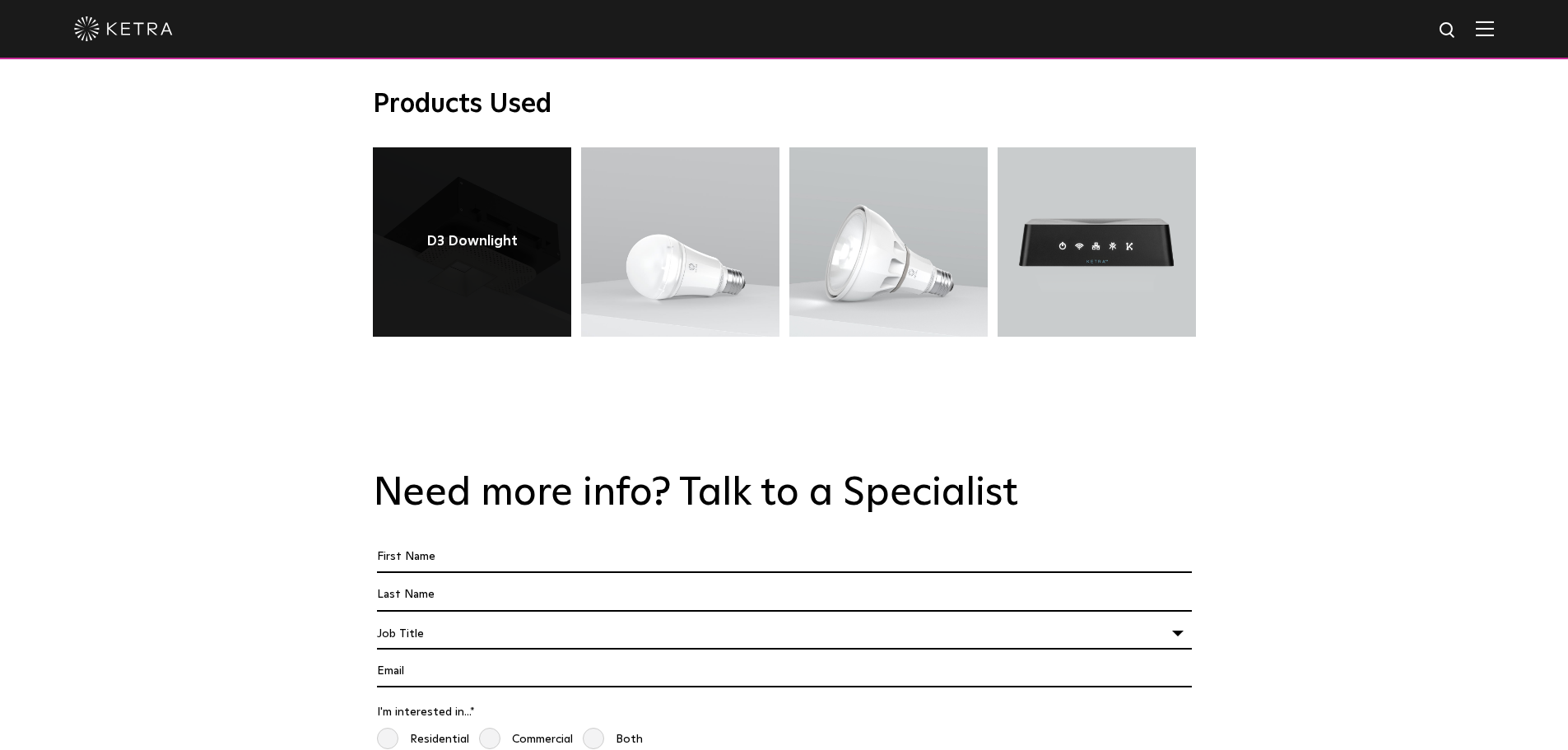
scroll to position [2716, 0]
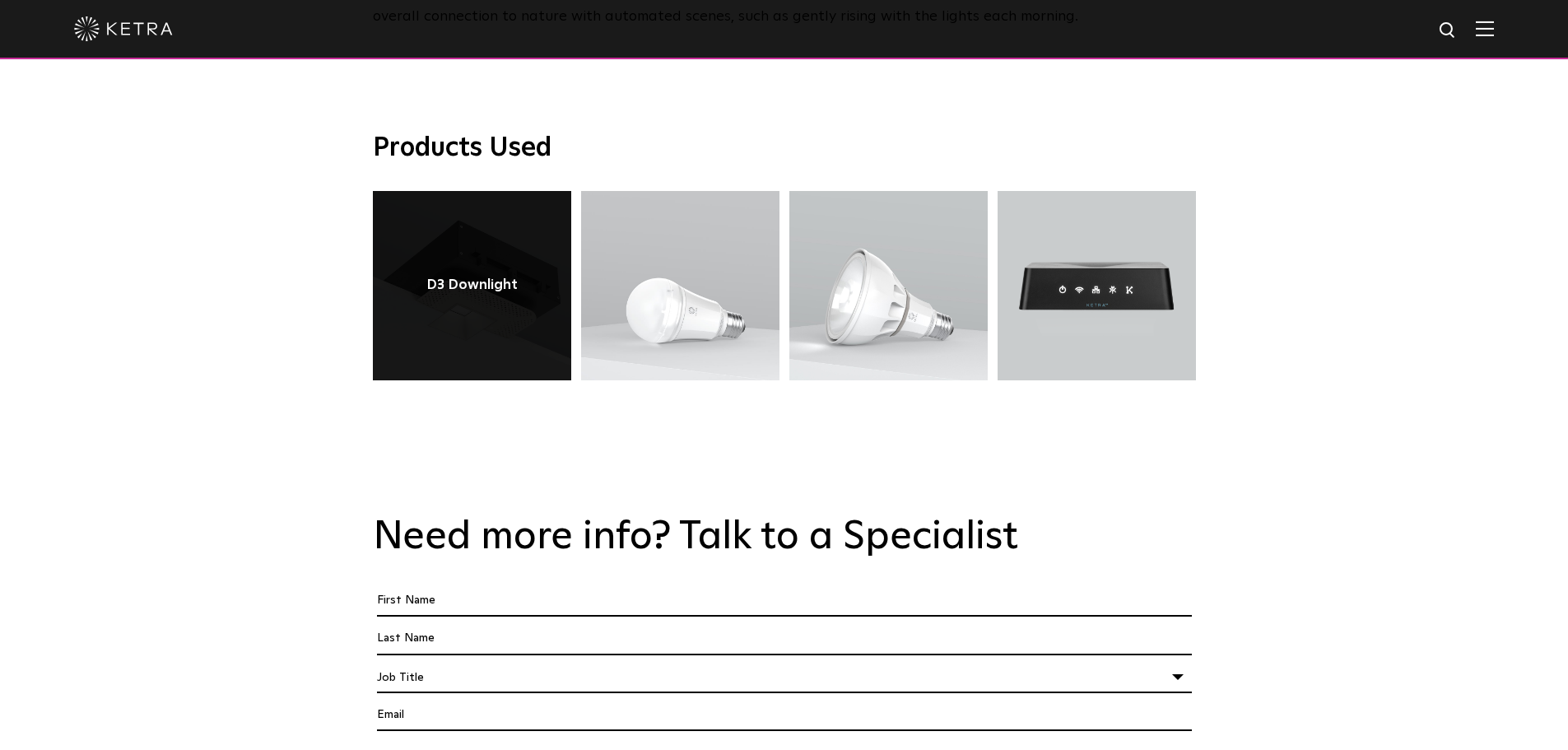
click at [444, 284] on link at bounding box center [472, 286] width 199 height 190
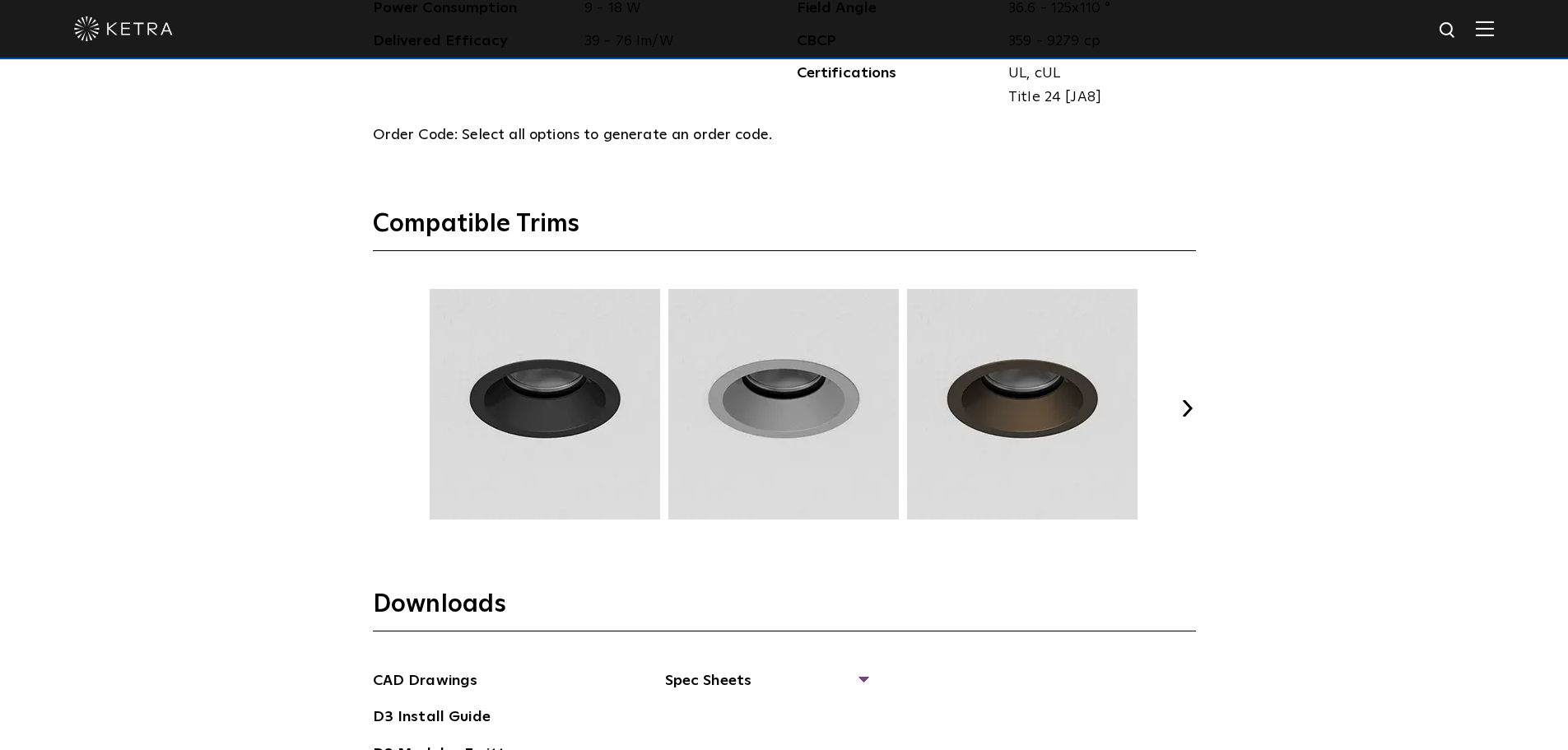
scroll to position [2222, 0]
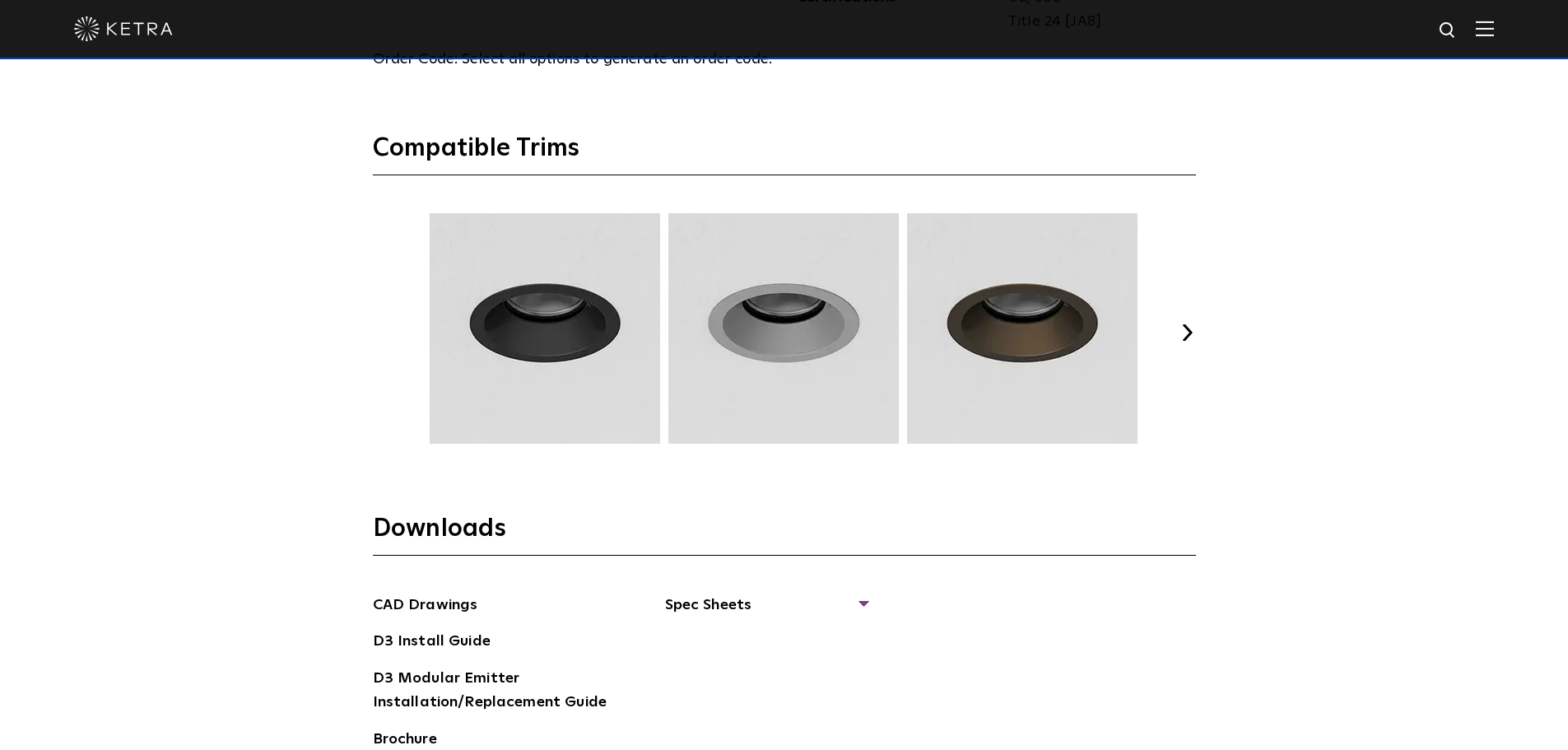
click at [1185, 326] on button "Next" at bounding box center [1188, 332] width 16 height 16
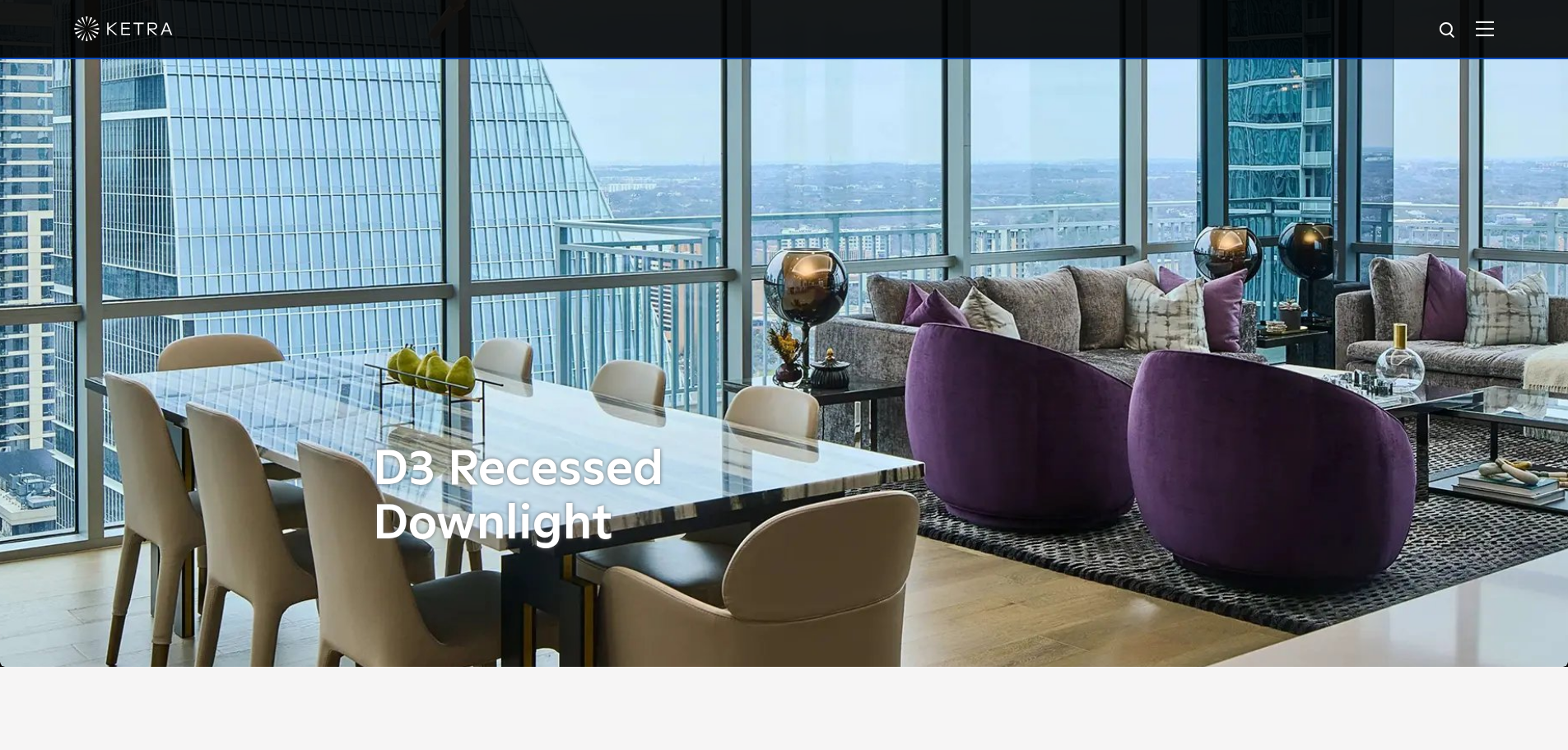
scroll to position [0, 0]
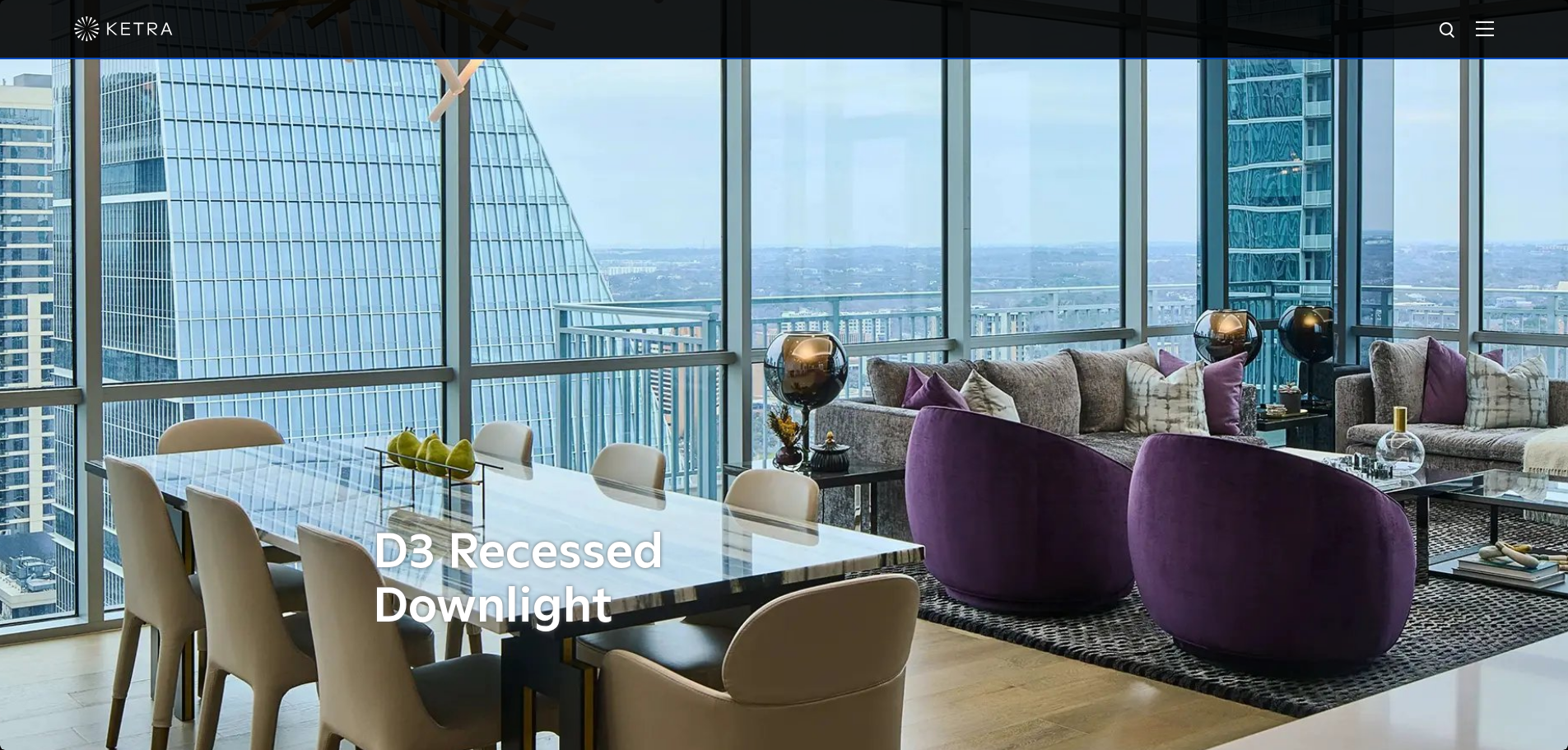
click at [1494, 12] on div at bounding box center [784, 29] width 1420 height 58
click at [1492, 25] on img at bounding box center [1485, 28] width 18 height 16
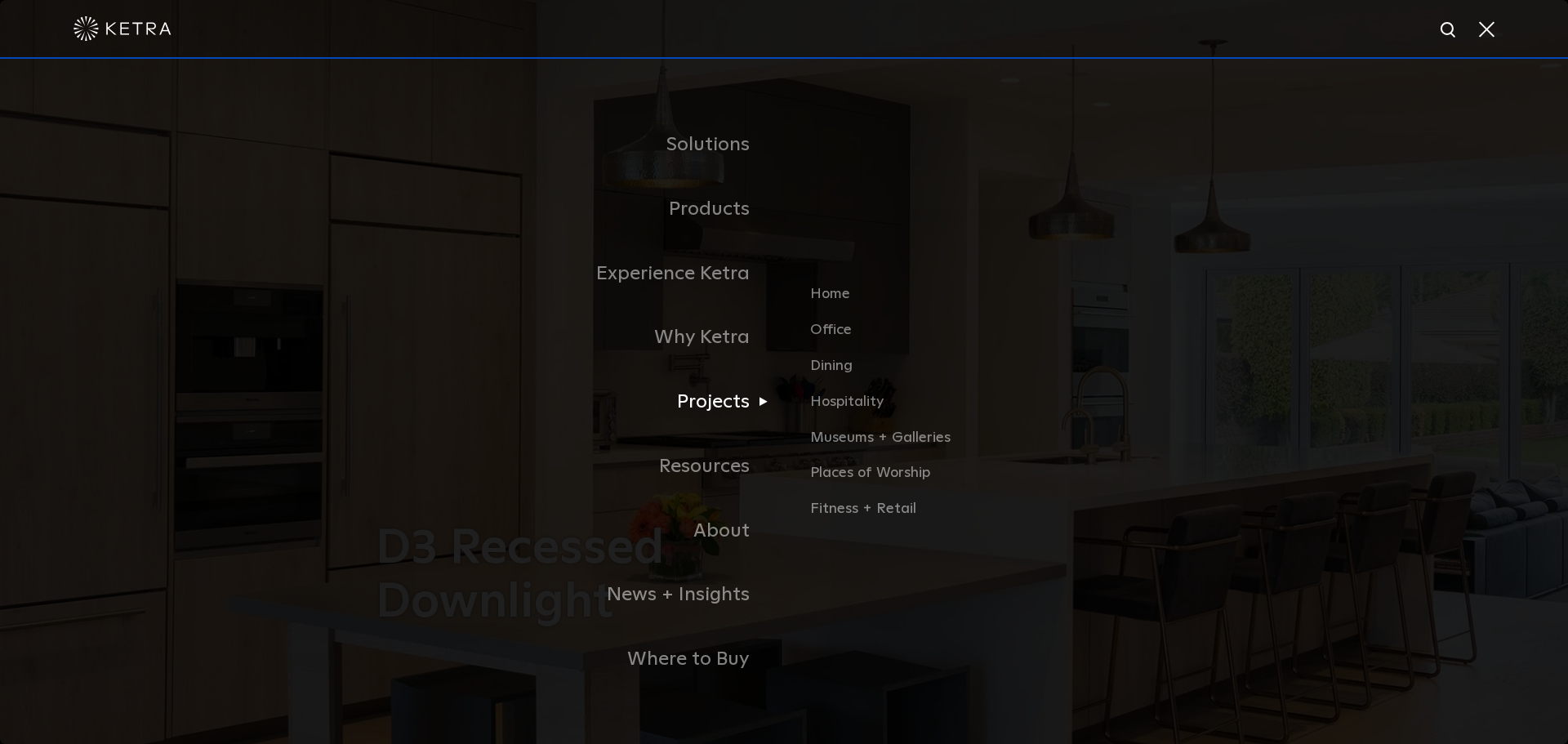
click at [719, 396] on link "Projects" at bounding box center [579, 401] width 408 height 65
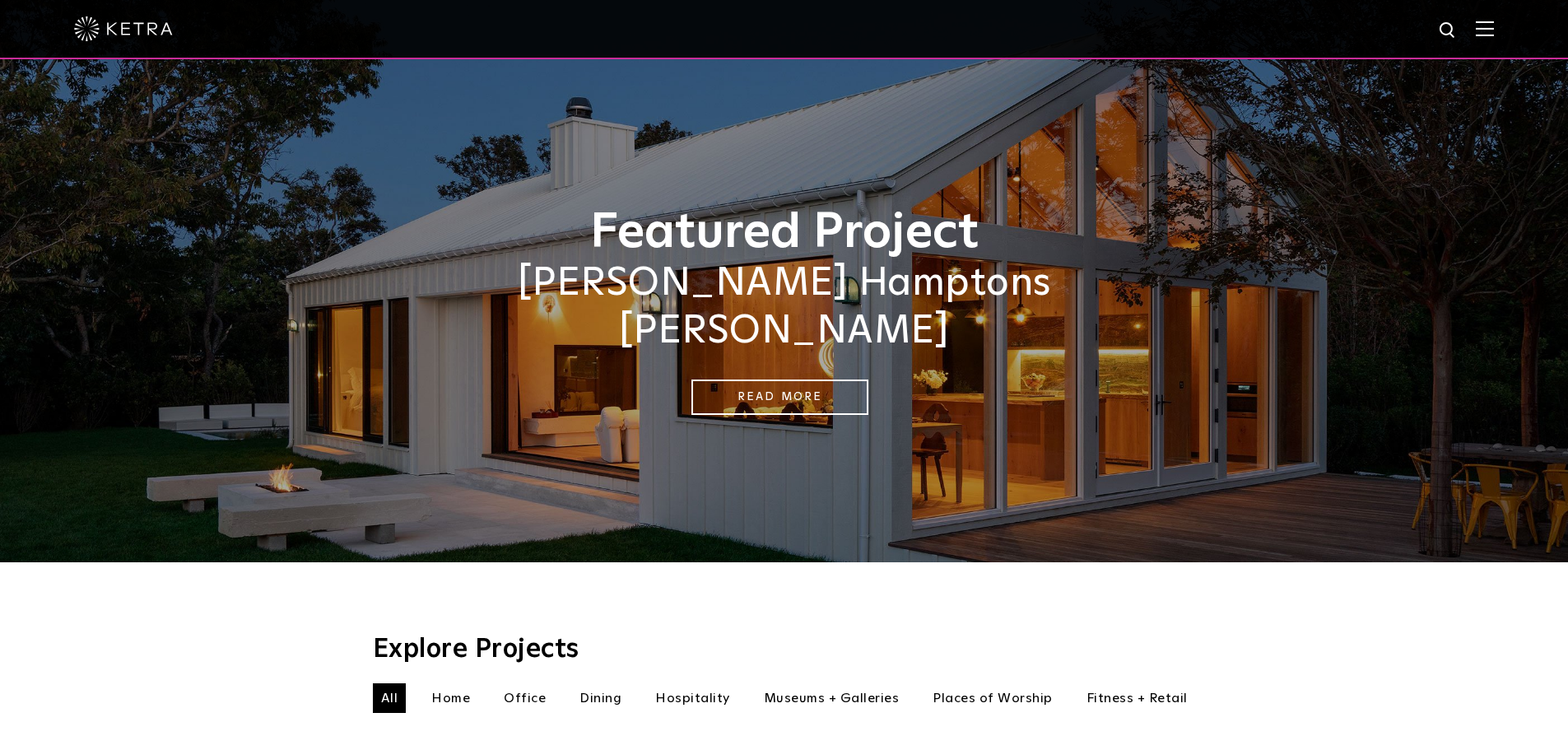
click at [1494, 19] on div at bounding box center [784, 29] width 1420 height 58
click at [1493, 30] on img at bounding box center [1485, 28] width 18 height 16
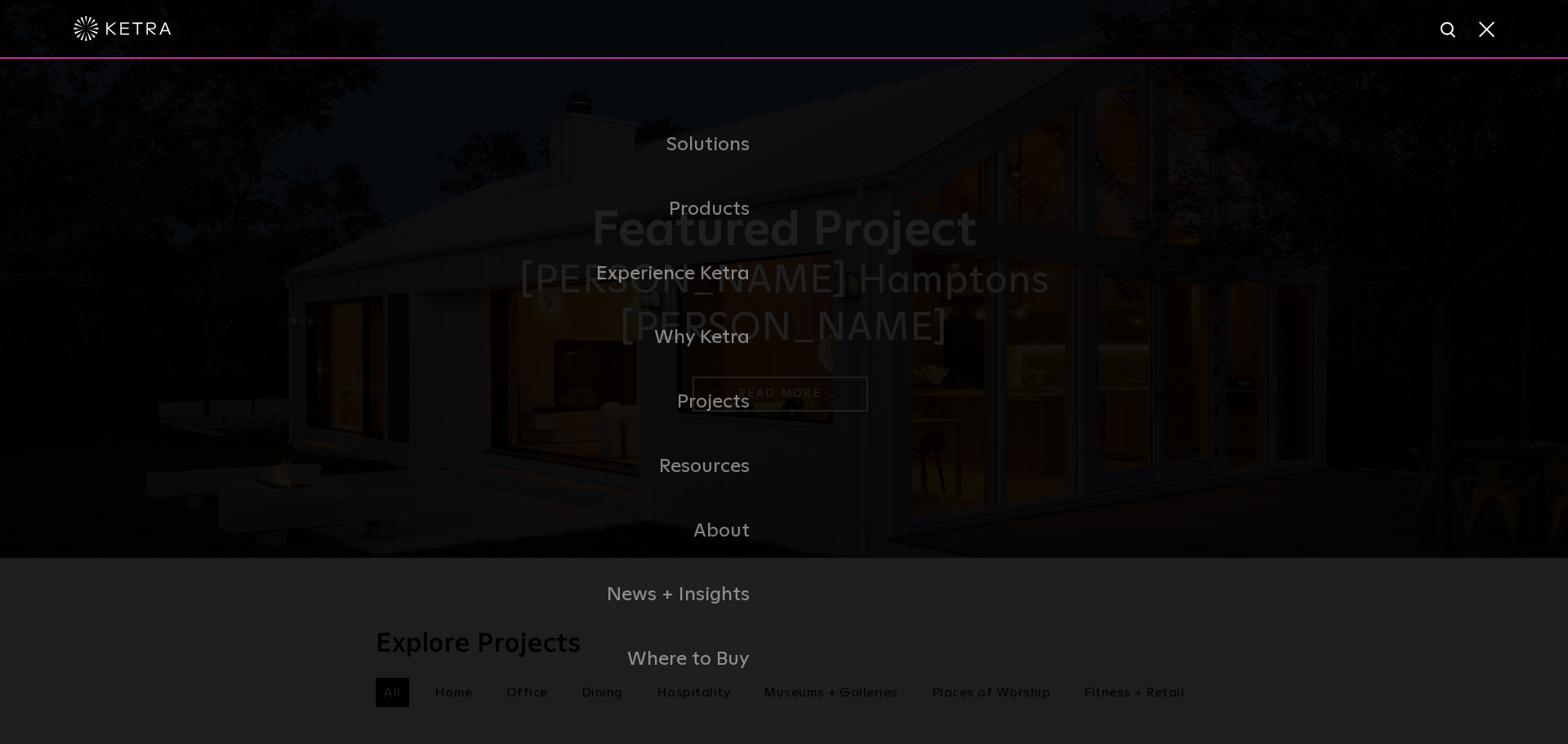
click at [1490, 29] on span at bounding box center [1485, 29] width 18 height 16
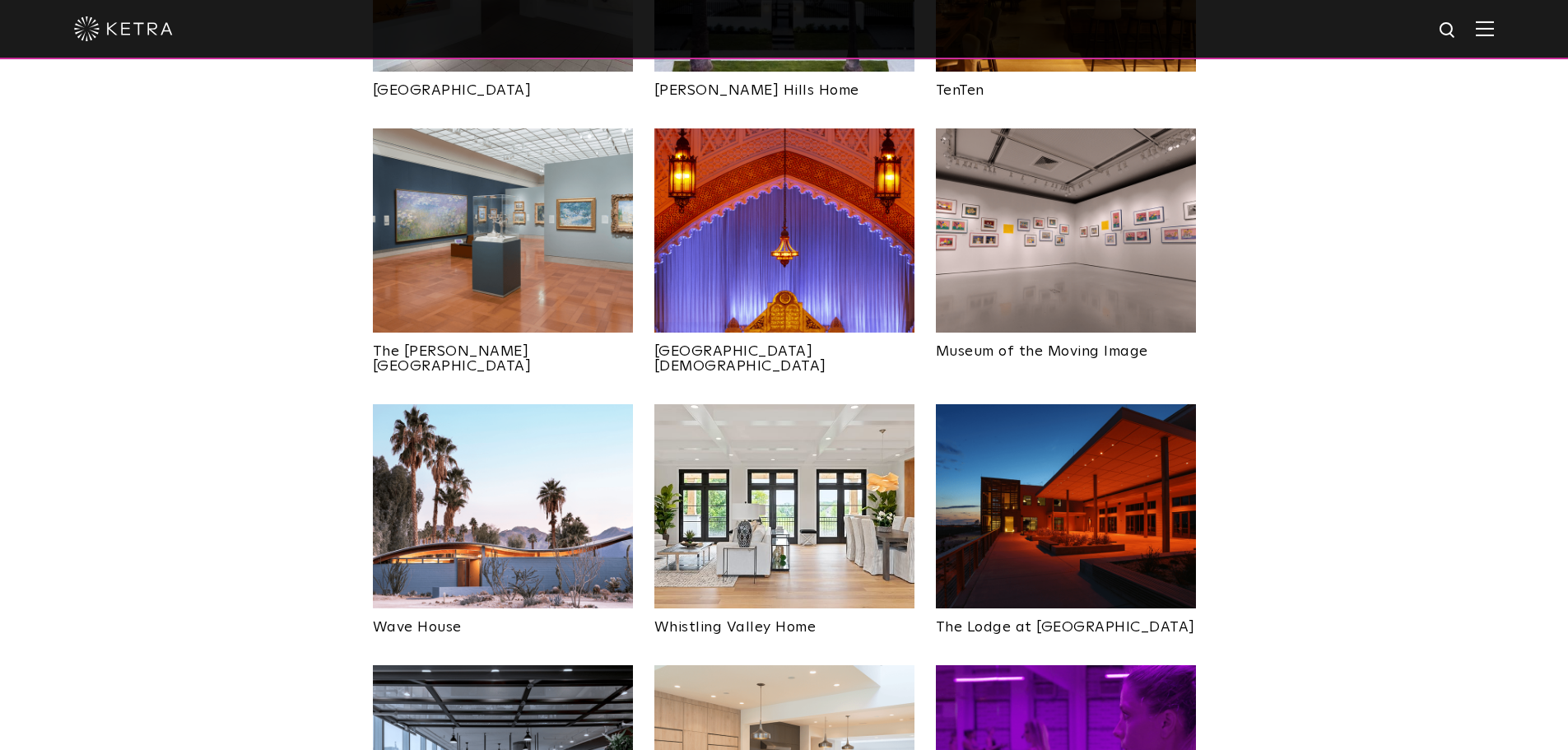
scroll to position [1976, 0]
click at [801, 436] on img at bounding box center [785, 505] width 261 height 204
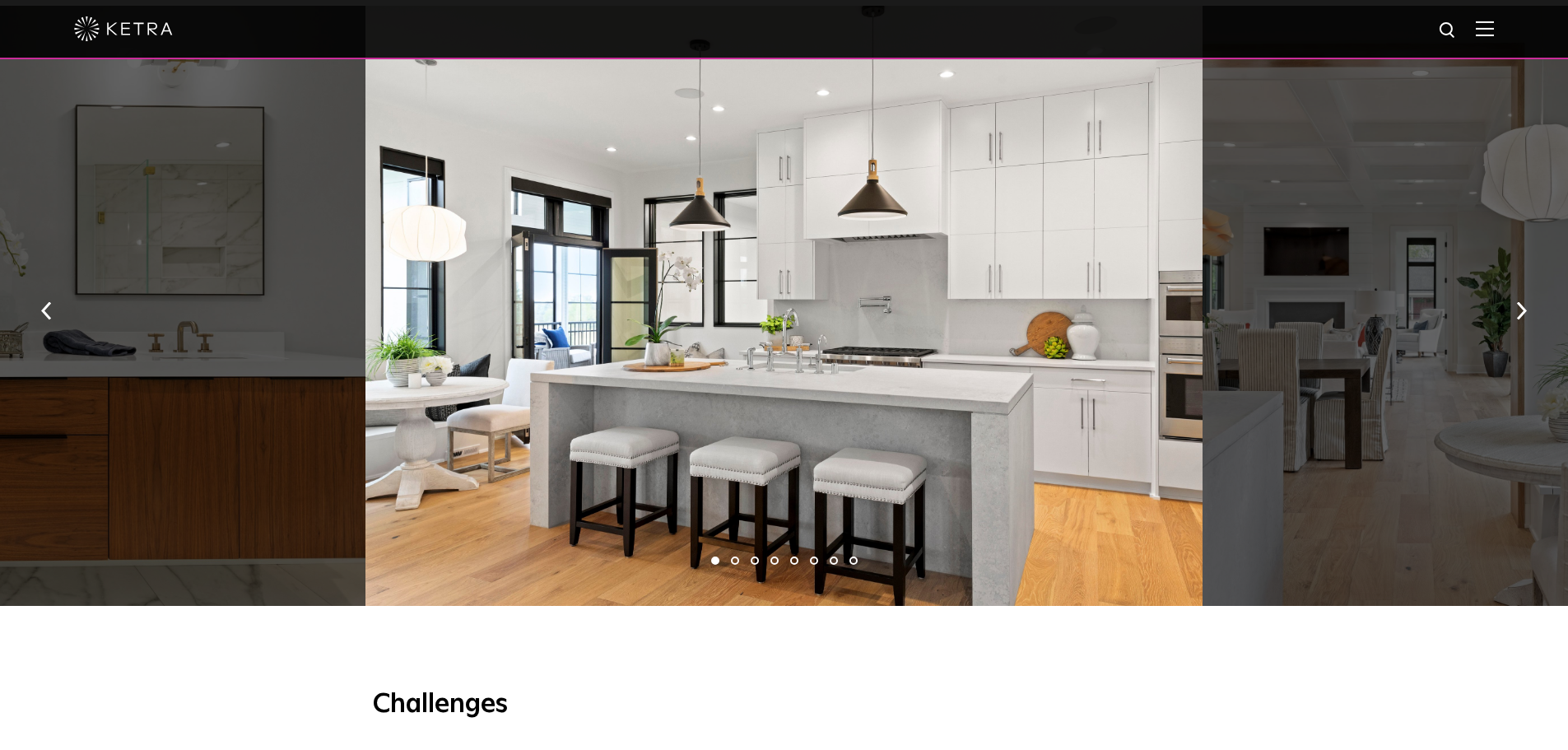
scroll to position [1152, 0]
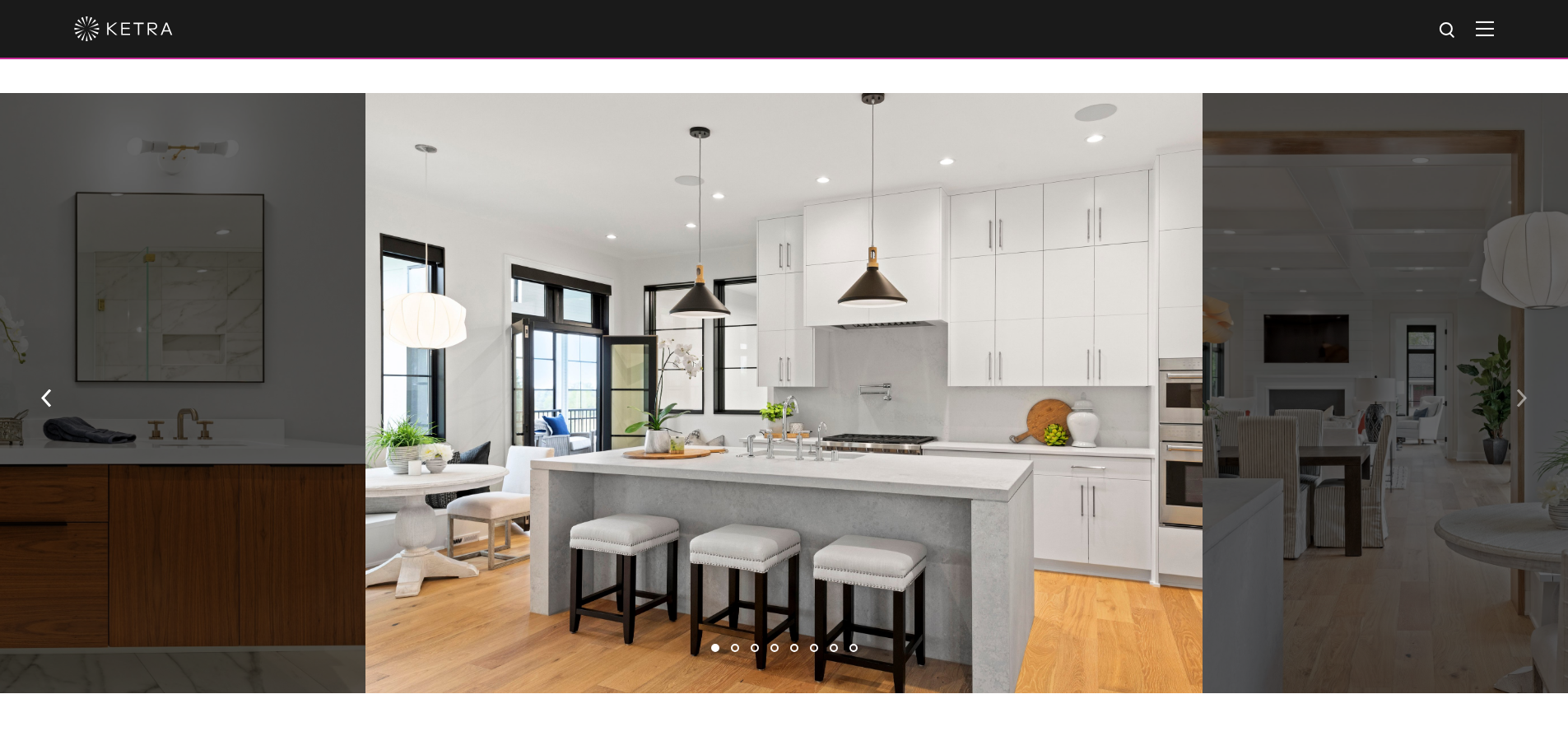
click at [1512, 410] on button "button" at bounding box center [1521, 396] width 35 height 57
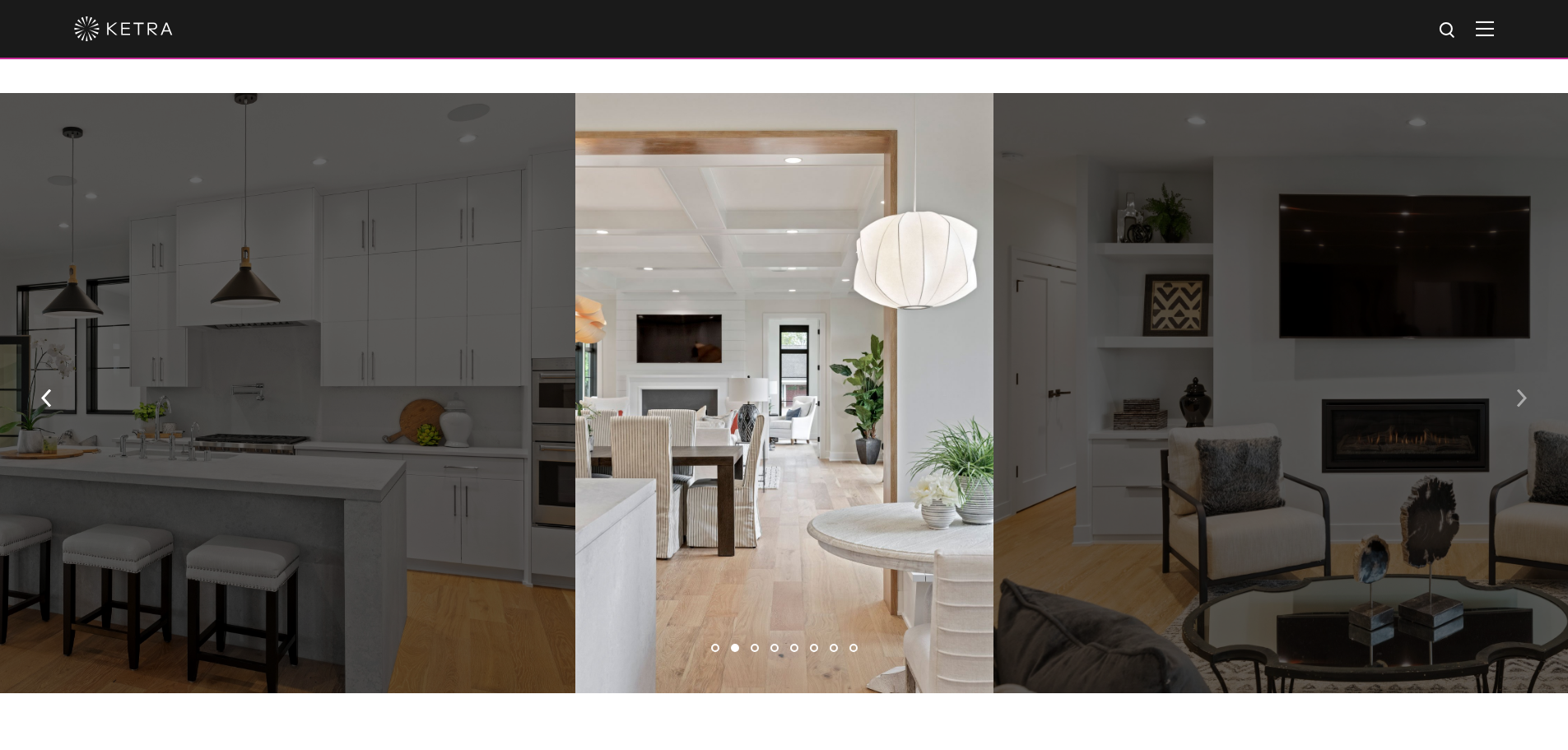
click at [1512, 410] on button "button" at bounding box center [1521, 396] width 35 height 57
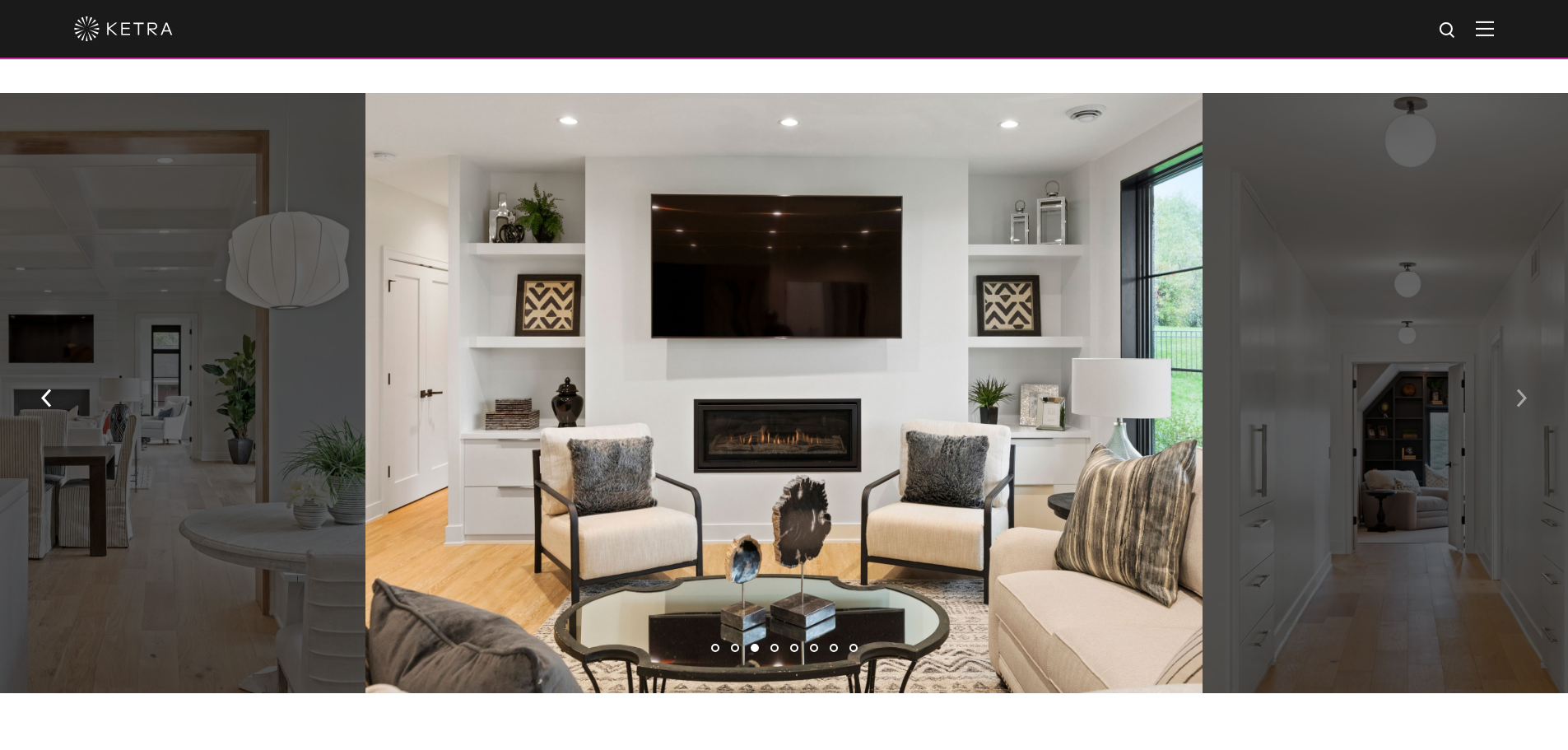
click at [1512, 410] on button "button" at bounding box center [1521, 396] width 35 height 57
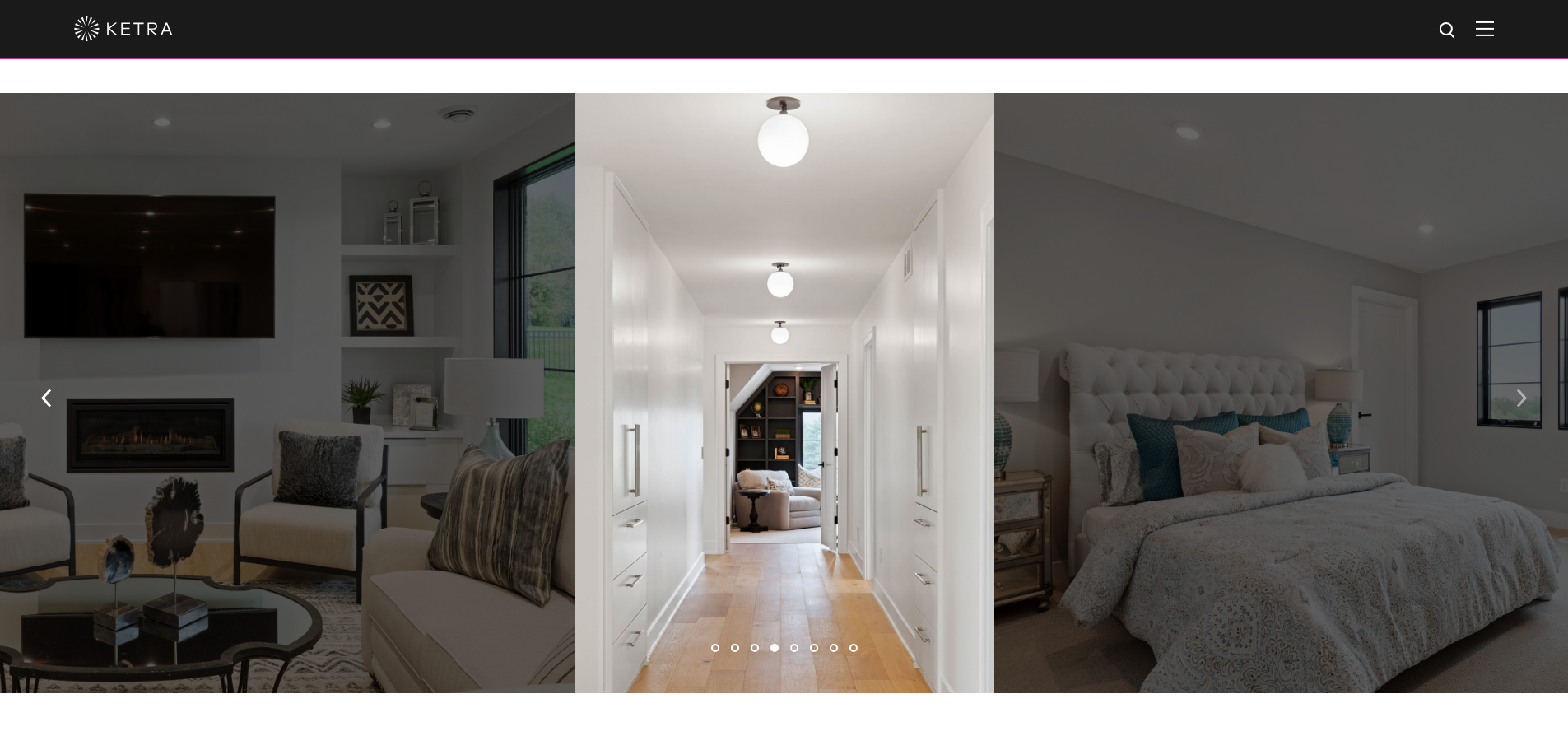
click at [1512, 410] on button "button" at bounding box center [1521, 396] width 35 height 57
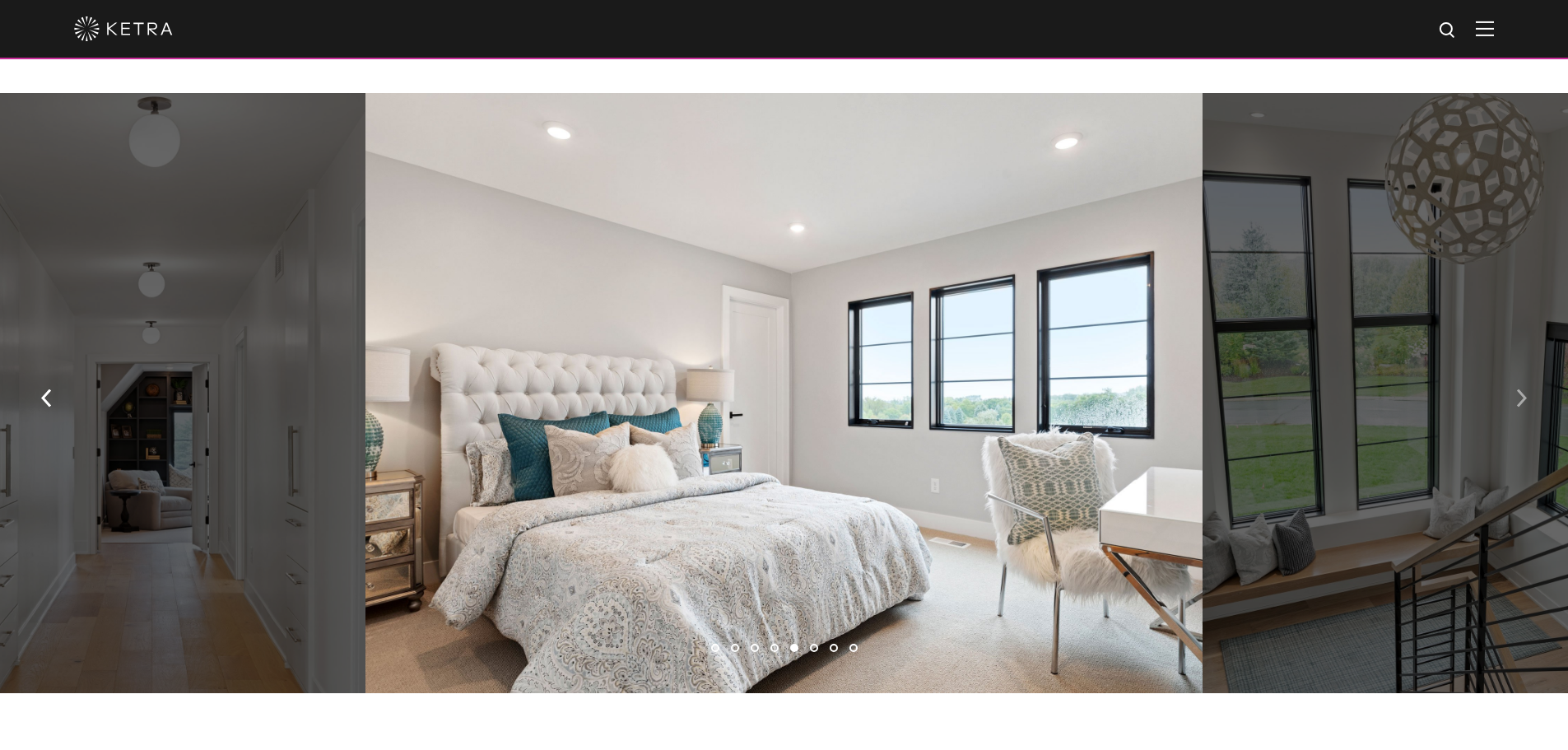
click at [1512, 410] on button "button" at bounding box center [1521, 396] width 35 height 57
